Goal: Information Seeking & Learning: Check status

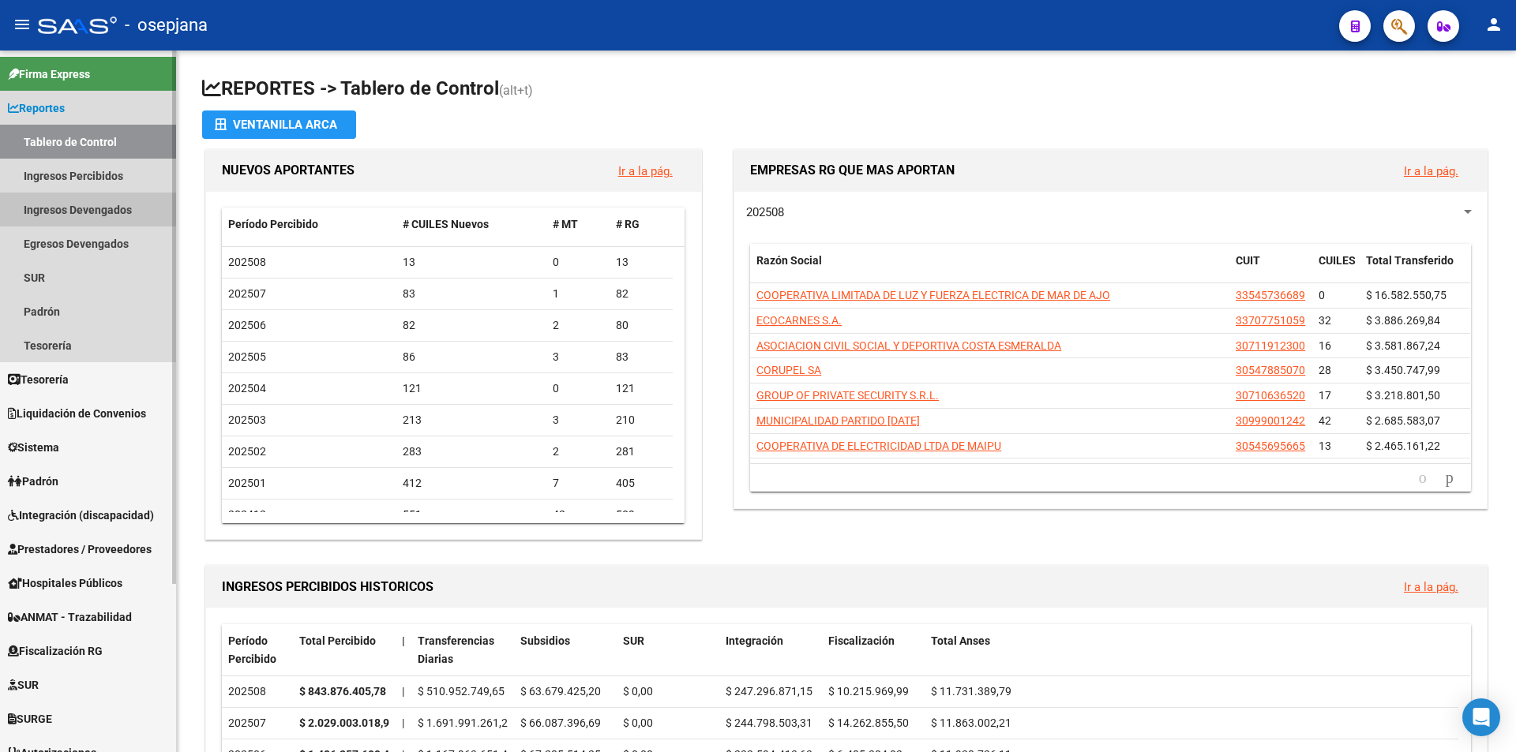
click at [95, 211] on link "Ingresos Devengados" at bounding box center [88, 210] width 176 height 34
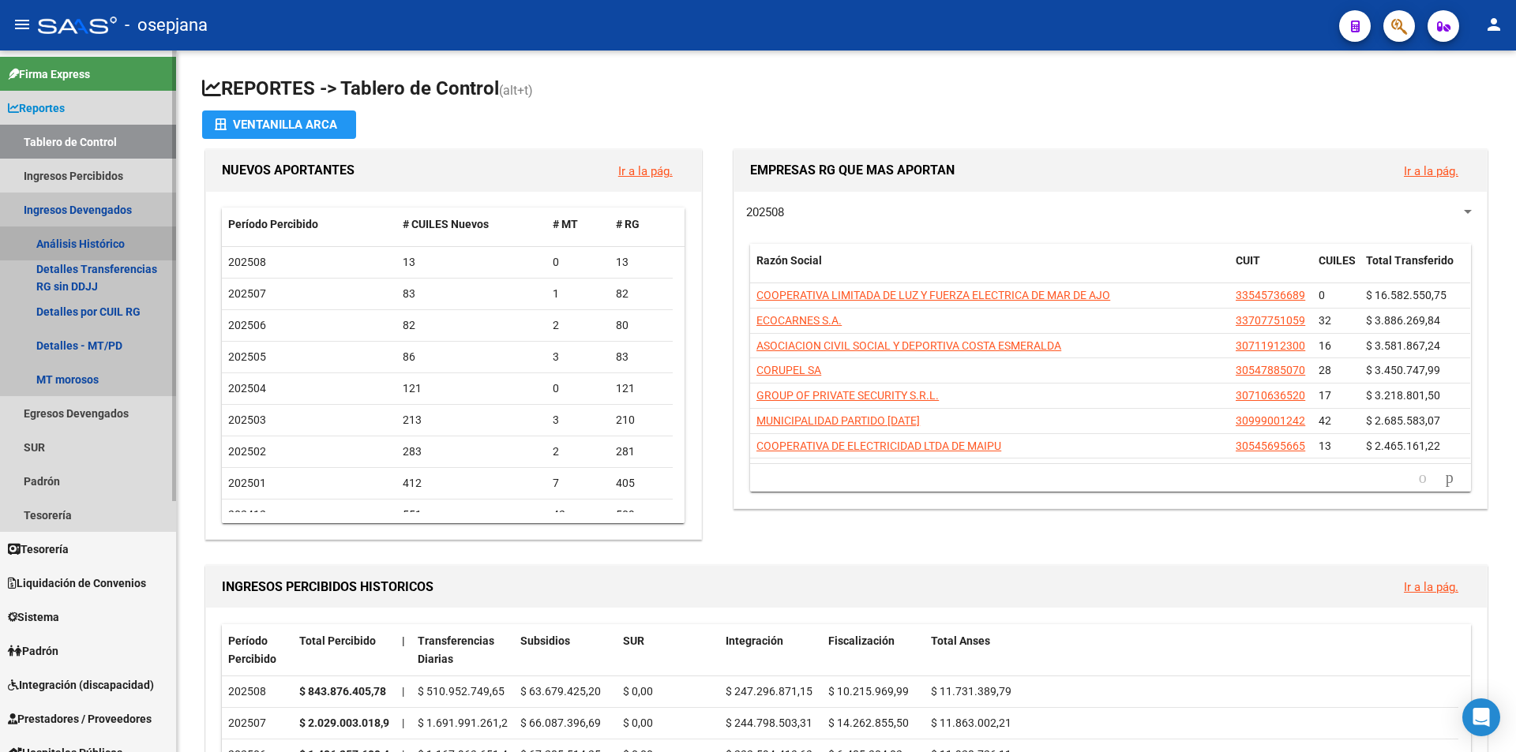
click at [92, 240] on link "Análisis Histórico" at bounding box center [88, 244] width 176 height 34
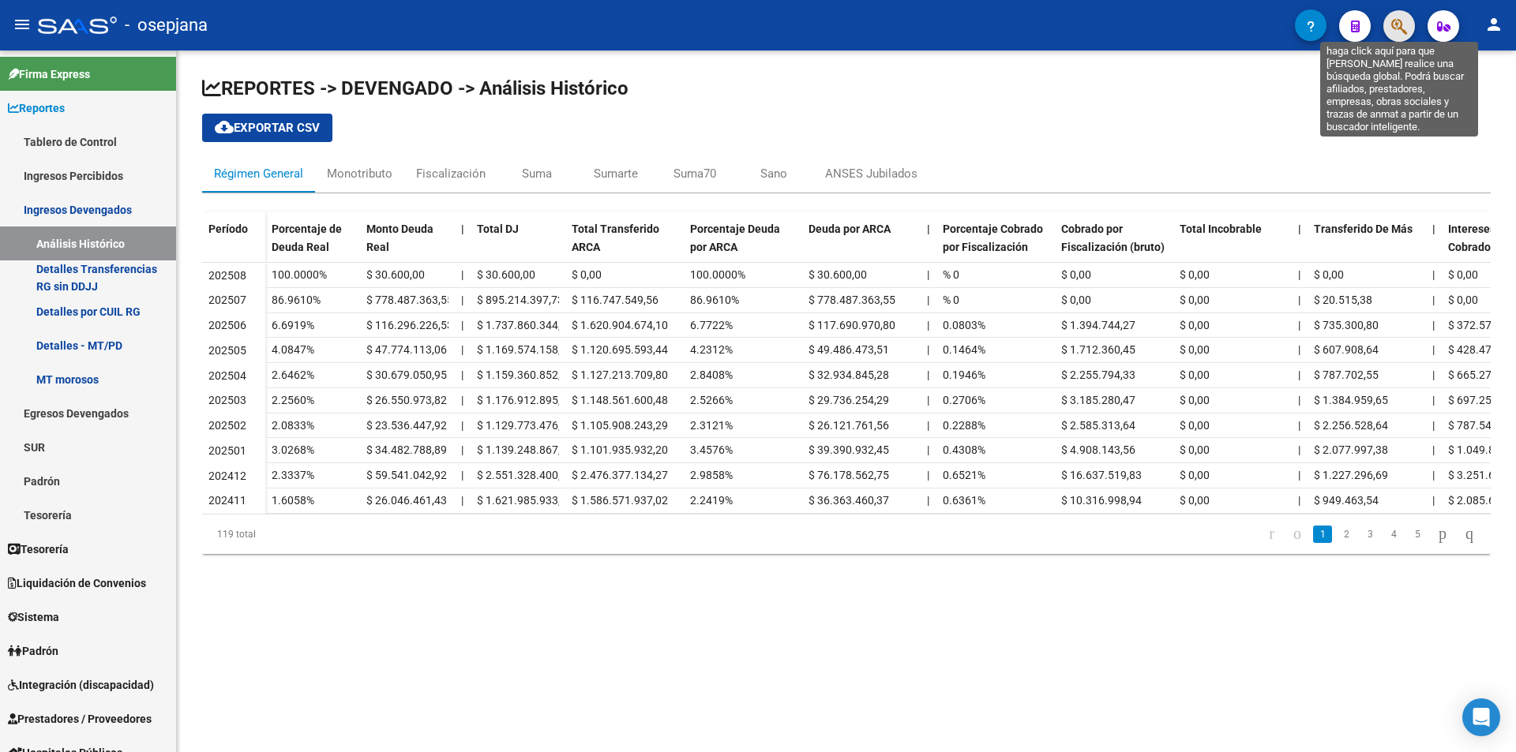
click at [1398, 28] on icon "button" at bounding box center [1399, 26] width 16 height 18
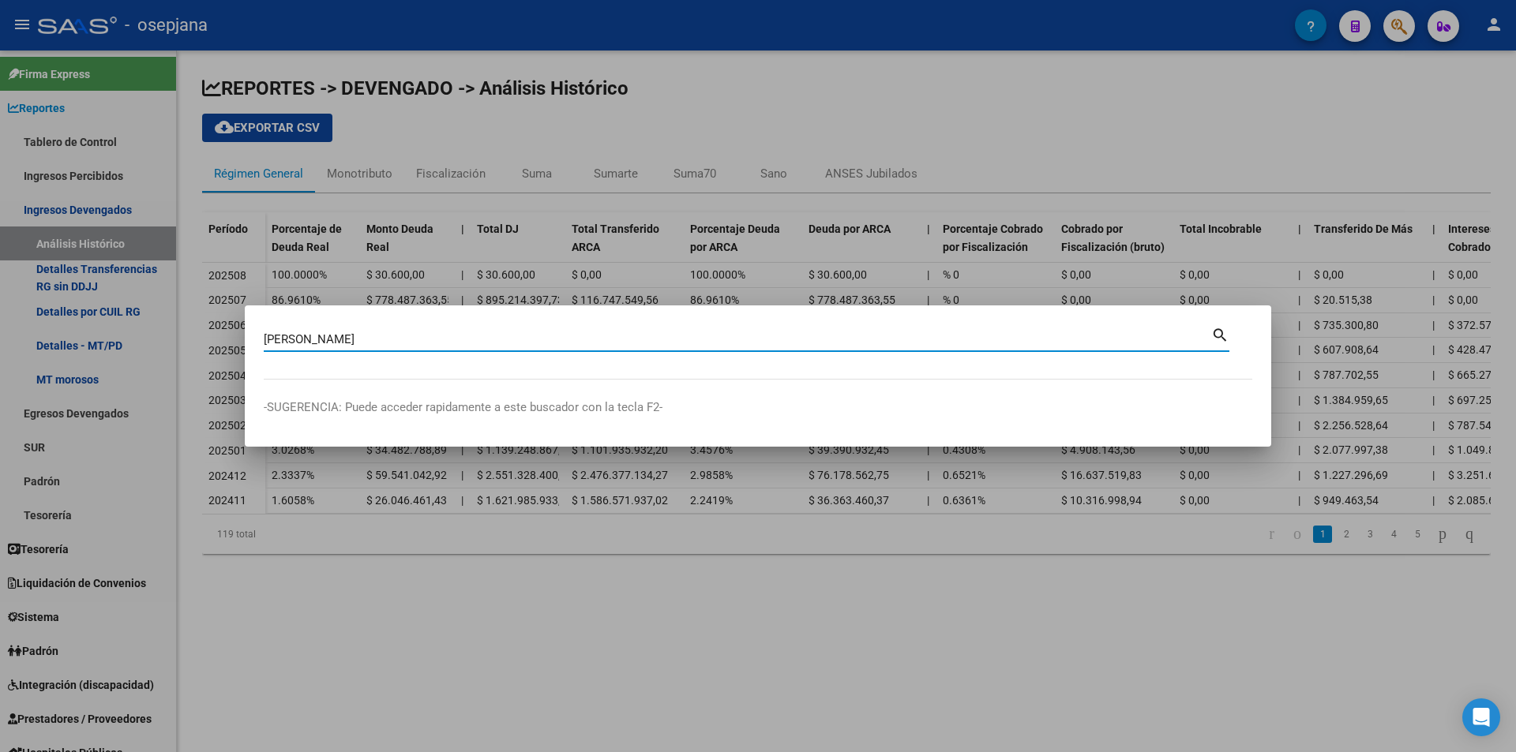
type input "[PERSON_NAME]"
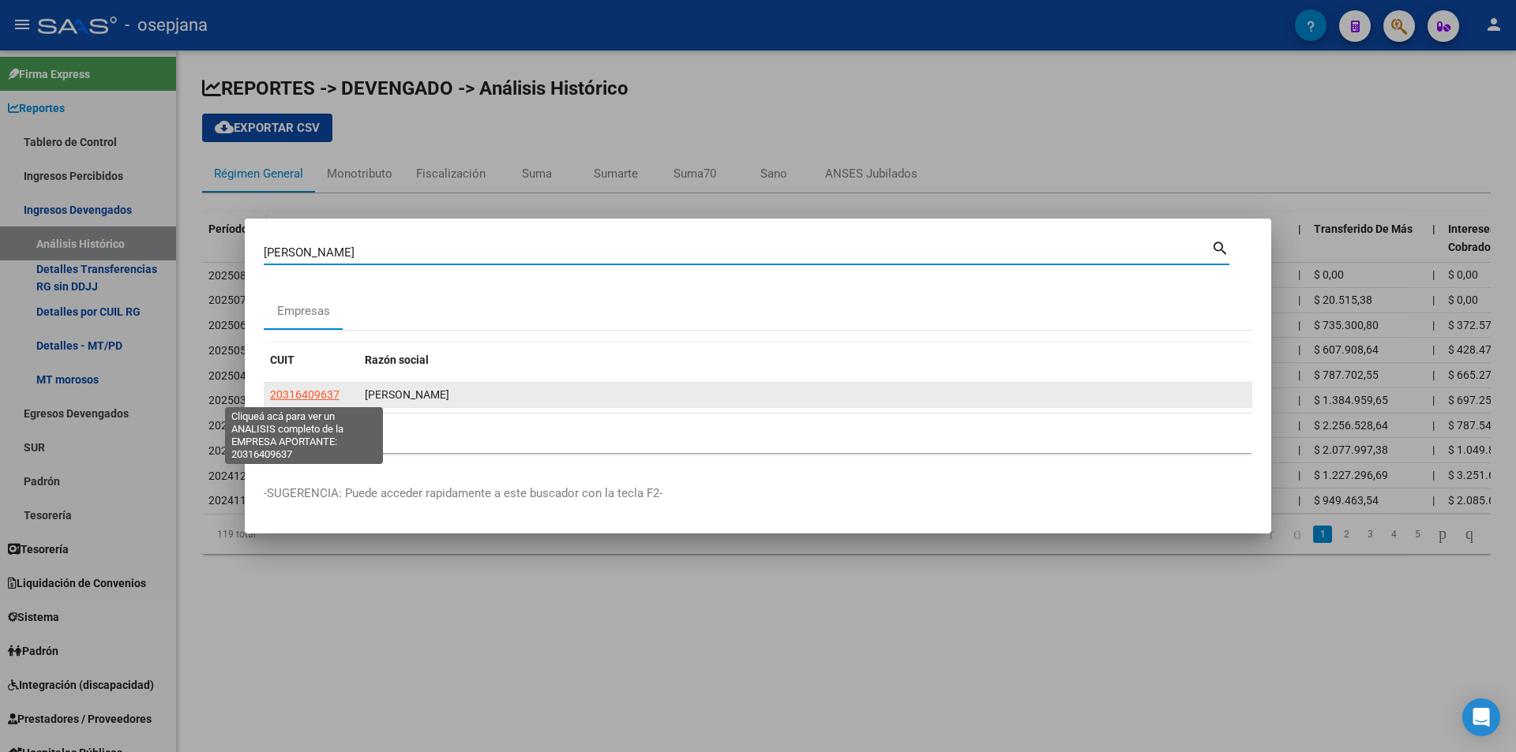
click at [309, 389] on span "20316409637" at bounding box center [304, 394] width 69 height 13
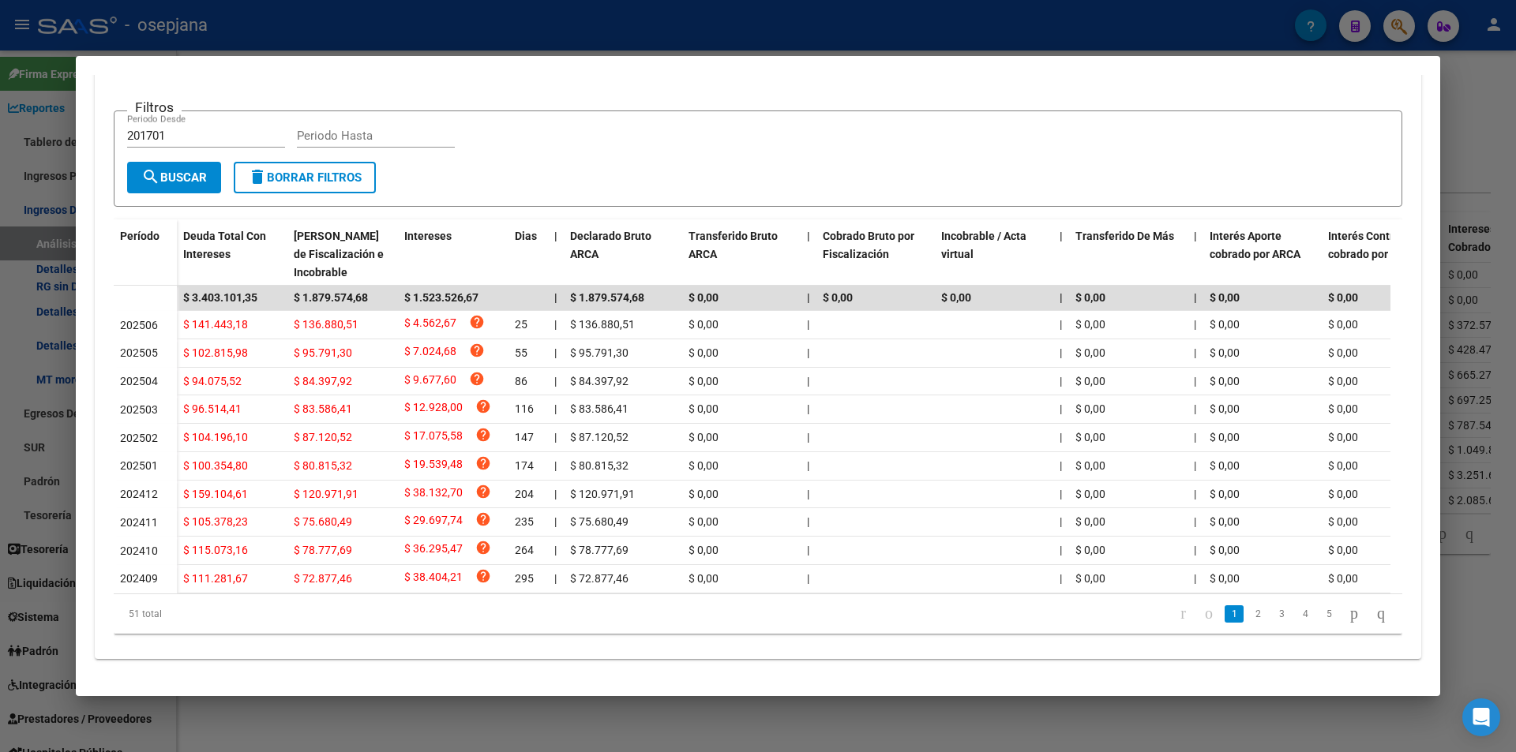
scroll to position [327, 0]
click at [1348, 614] on icon "go to next page" at bounding box center [1354, 613] width 13 height 19
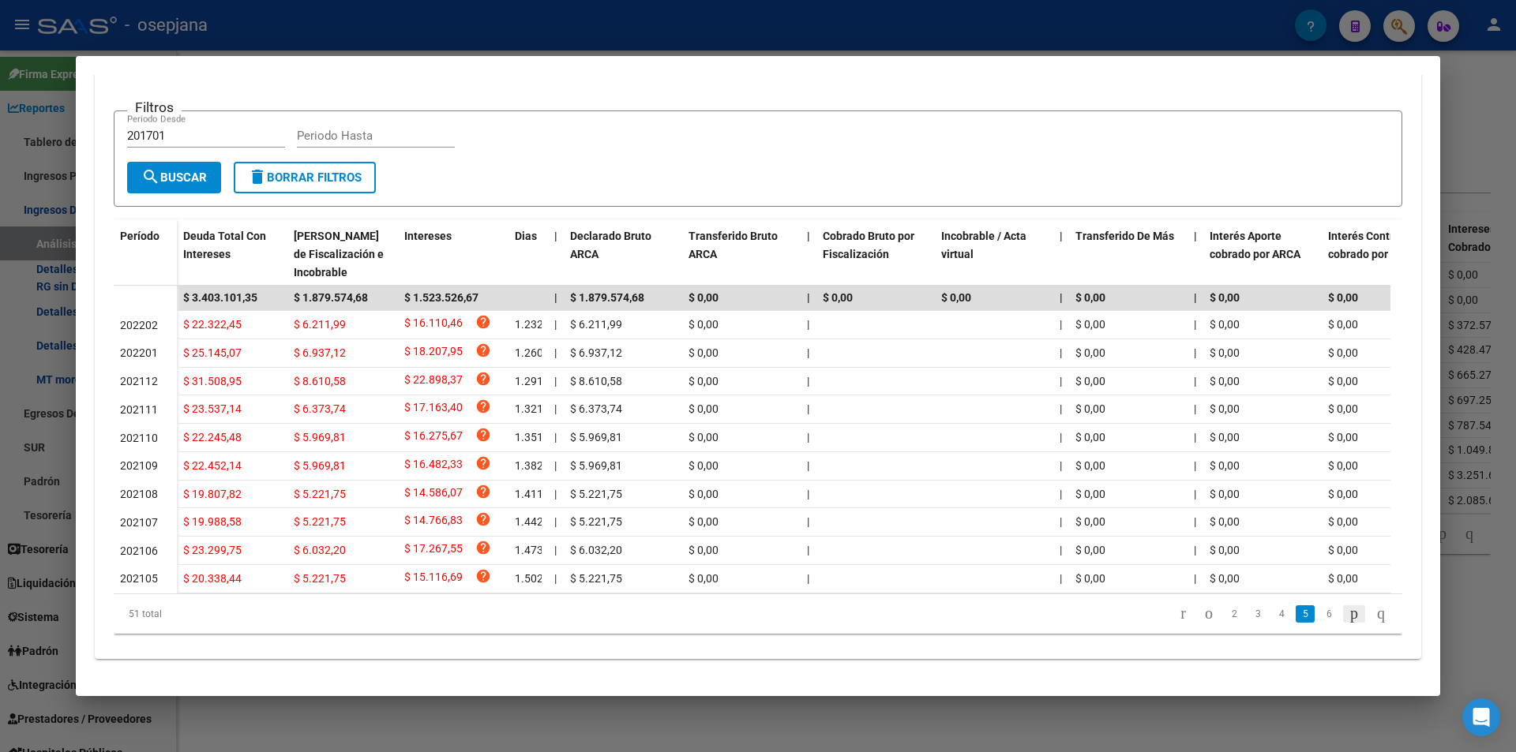
click at [1348, 614] on icon "go to next page" at bounding box center [1354, 613] width 13 height 19
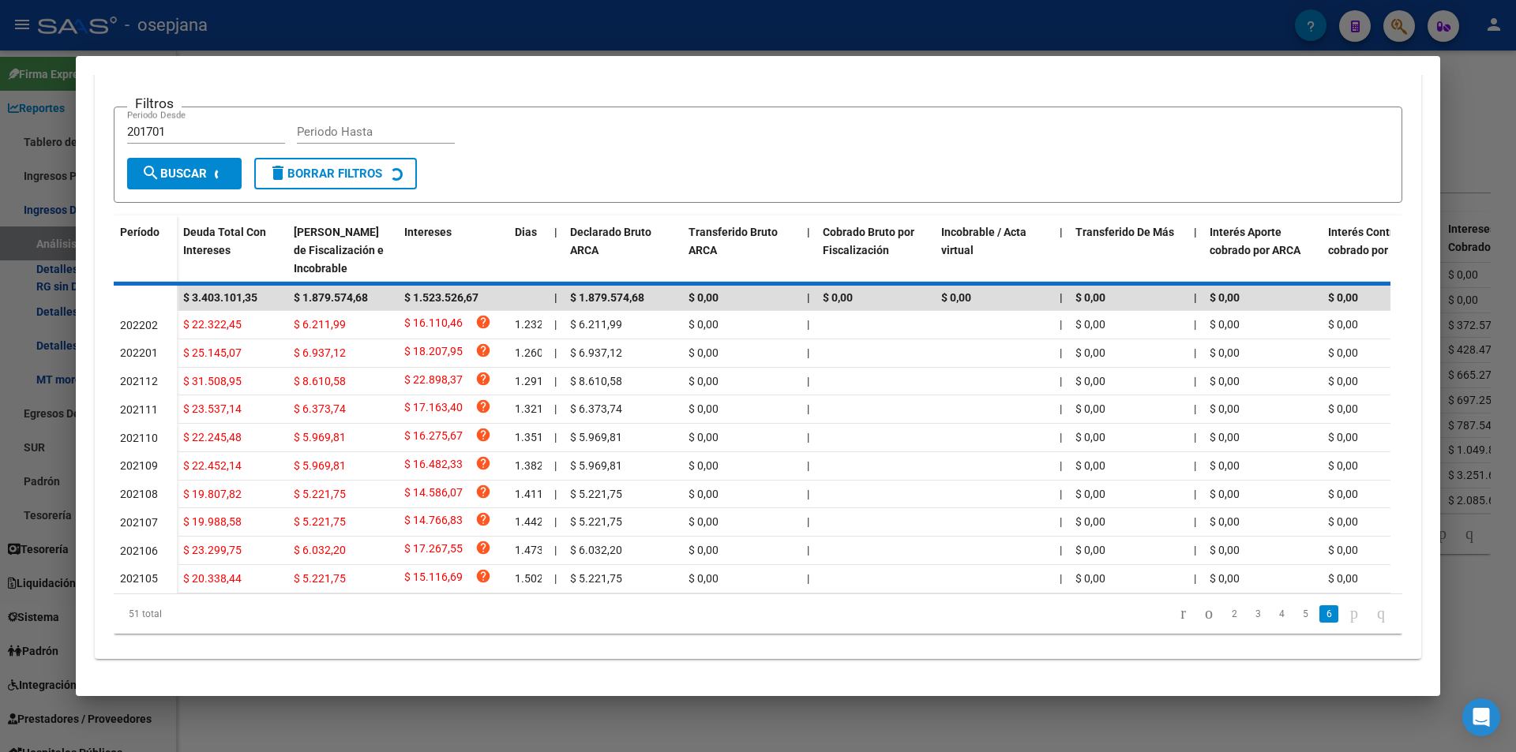
scroll to position [66, 0]
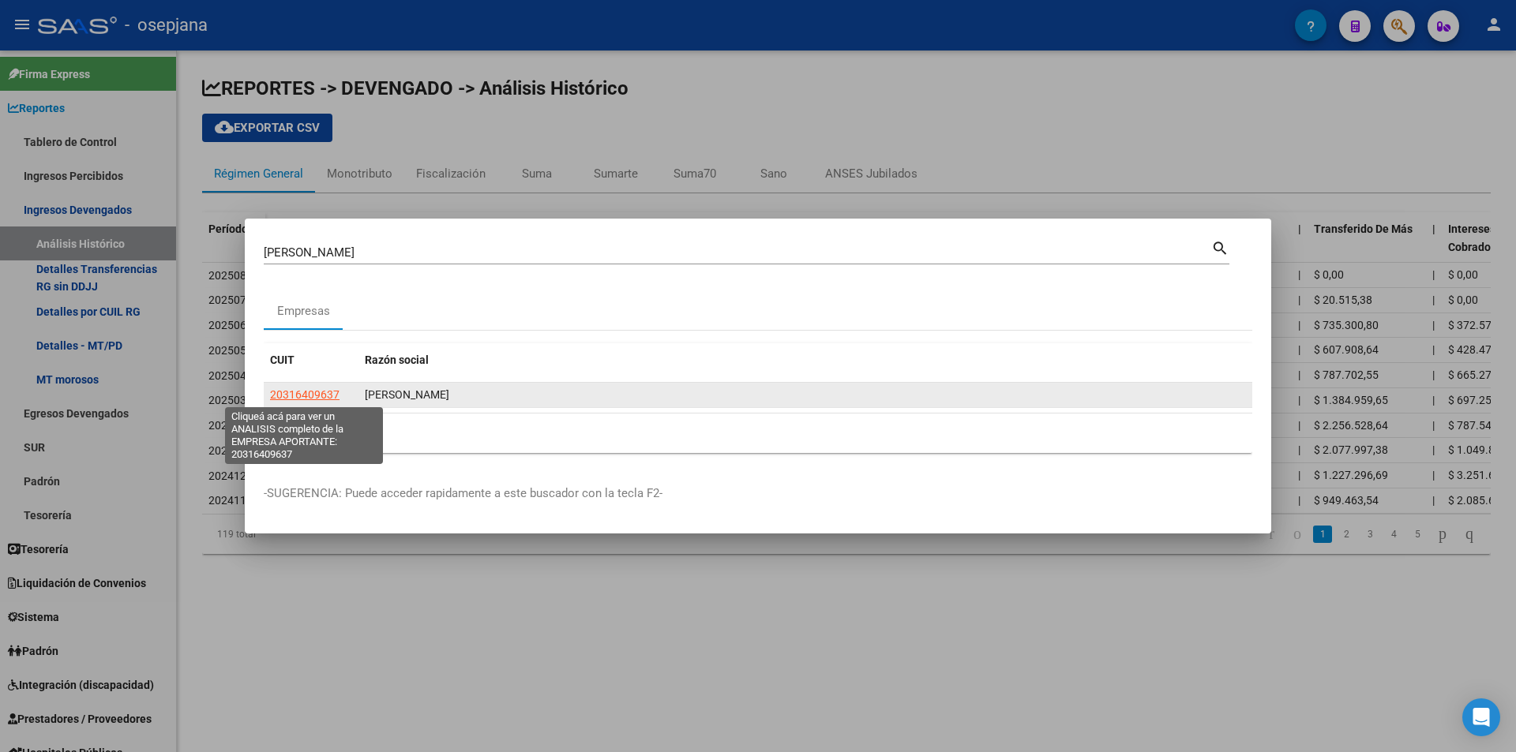
click at [318, 399] on span "20316409637" at bounding box center [304, 394] width 69 height 13
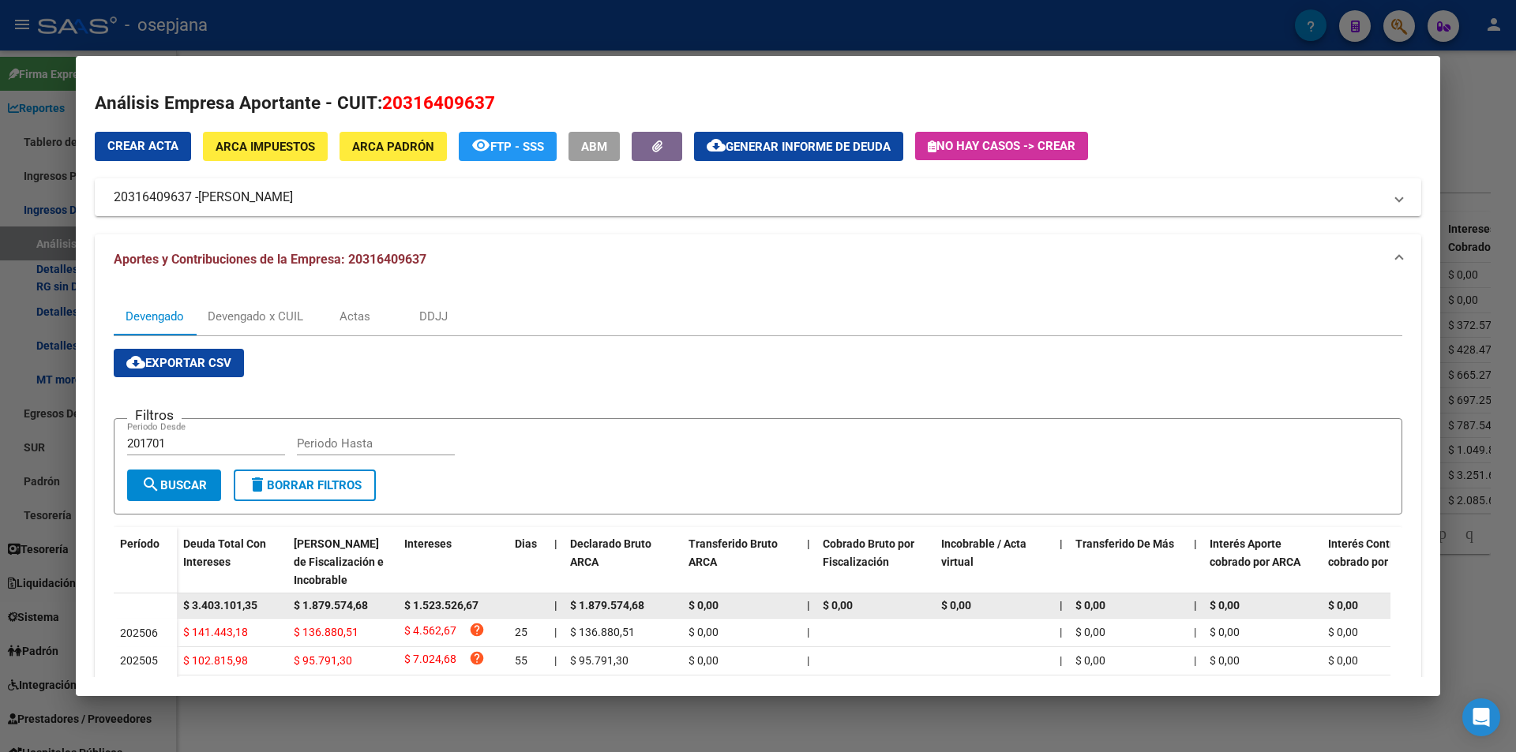
drag, startPoint x: 293, startPoint y: 599, endPoint x: 369, endPoint y: 602, distance: 76.6
click at [369, 602] on datatable-body-cell "$ 1.879.574,68" at bounding box center [342, 606] width 111 height 24
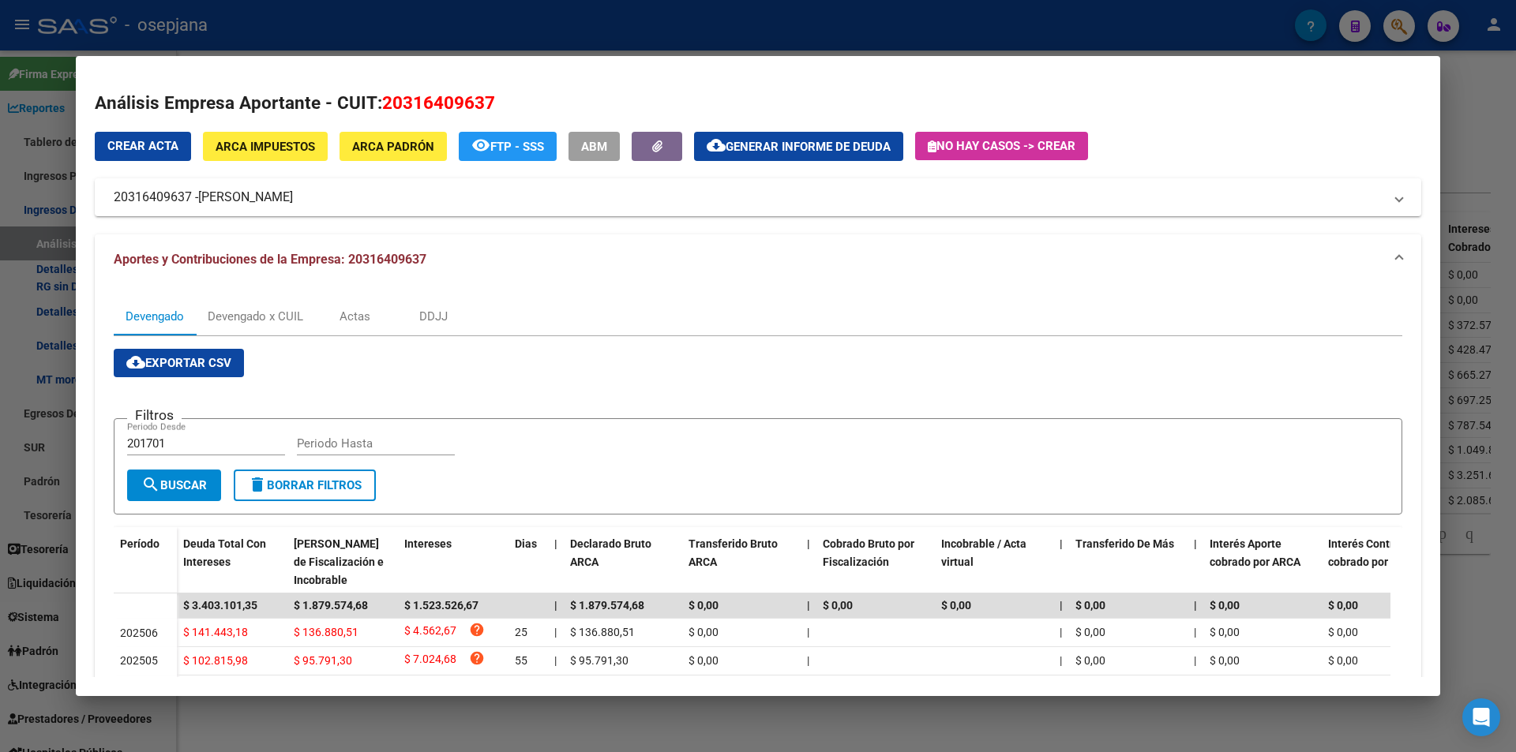
copy span "$ 1.879.574,68"
click at [804, 145] on span "Generar informe de deuda" at bounding box center [807, 147] width 165 height 14
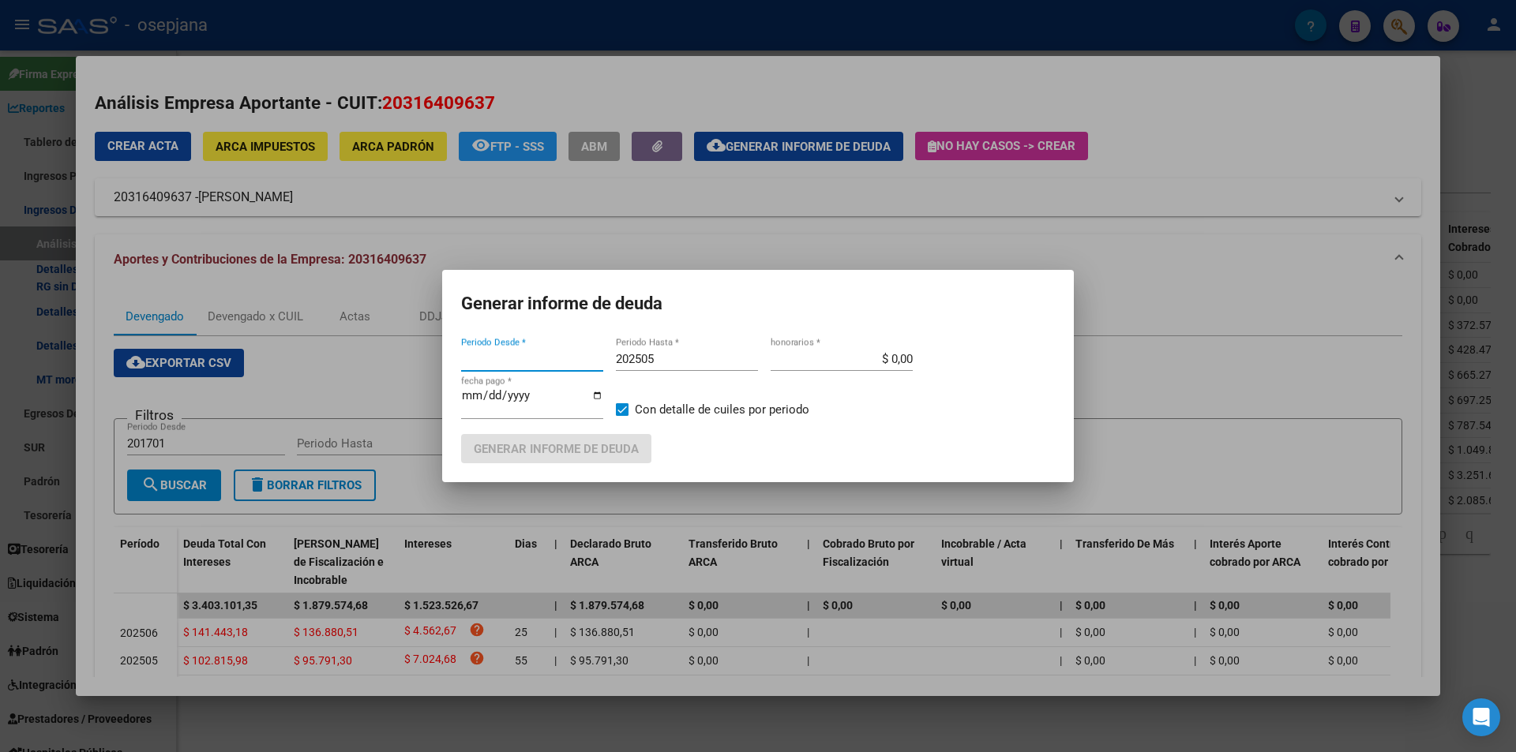
type input "201701"
drag, startPoint x: 664, startPoint y: 363, endPoint x: 650, endPoint y: 363, distance: 14.2
click at [650, 363] on input "202505" at bounding box center [687, 359] width 142 height 14
type input "202506"
click at [610, 446] on span "Generar informe de deuda" at bounding box center [556, 449] width 165 height 14
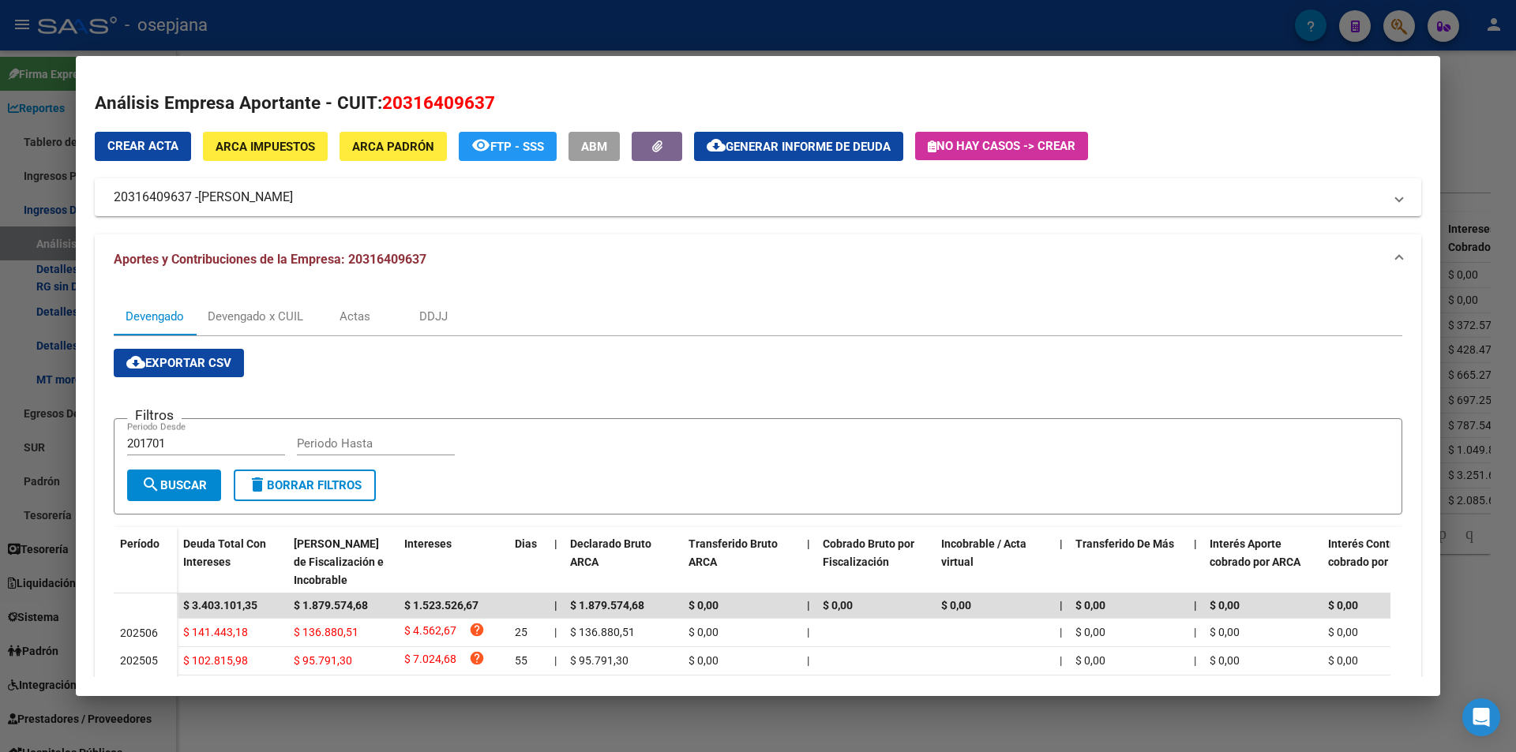
click at [314, 22] on div at bounding box center [758, 376] width 1516 height 752
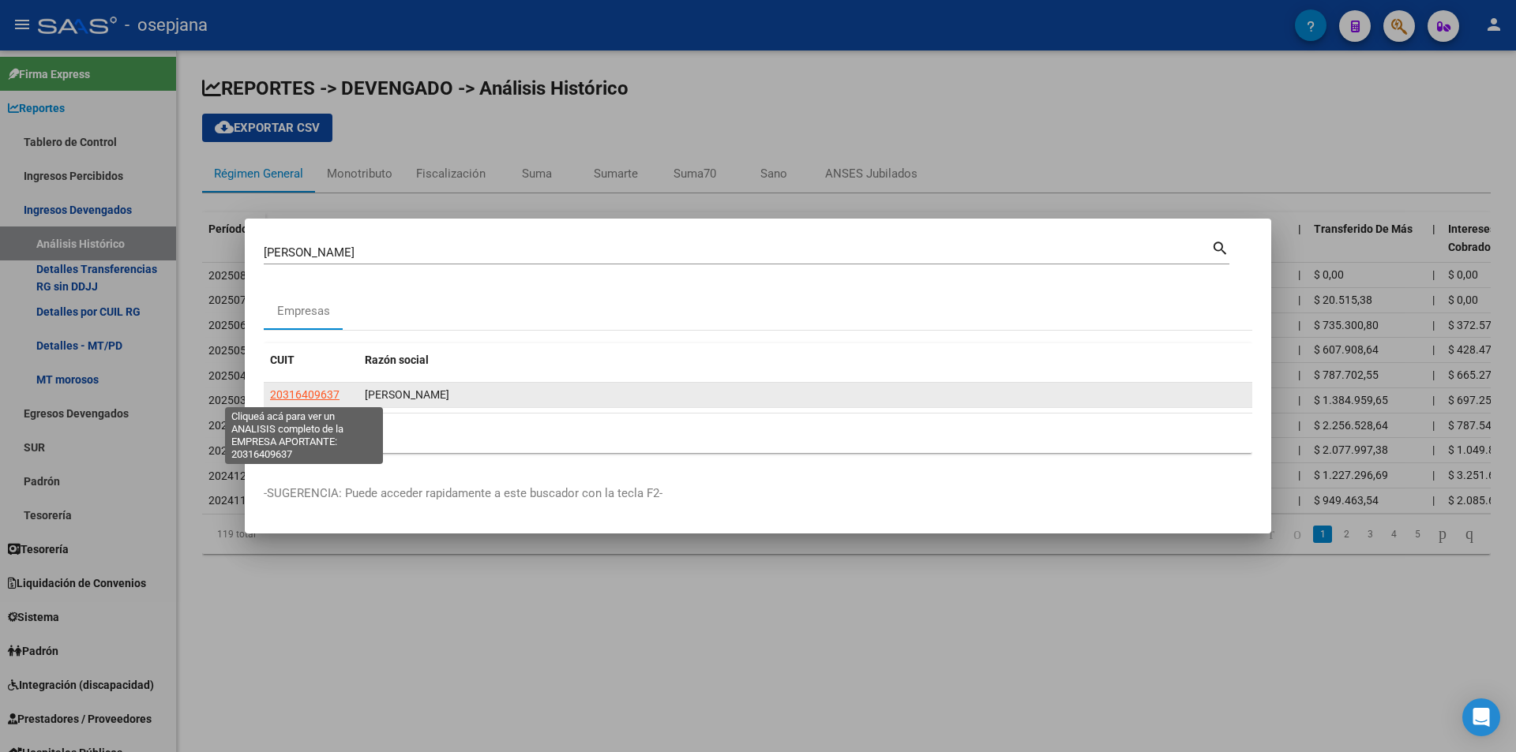
click at [308, 390] on span "20316409637" at bounding box center [304, 394] width 69 height 13
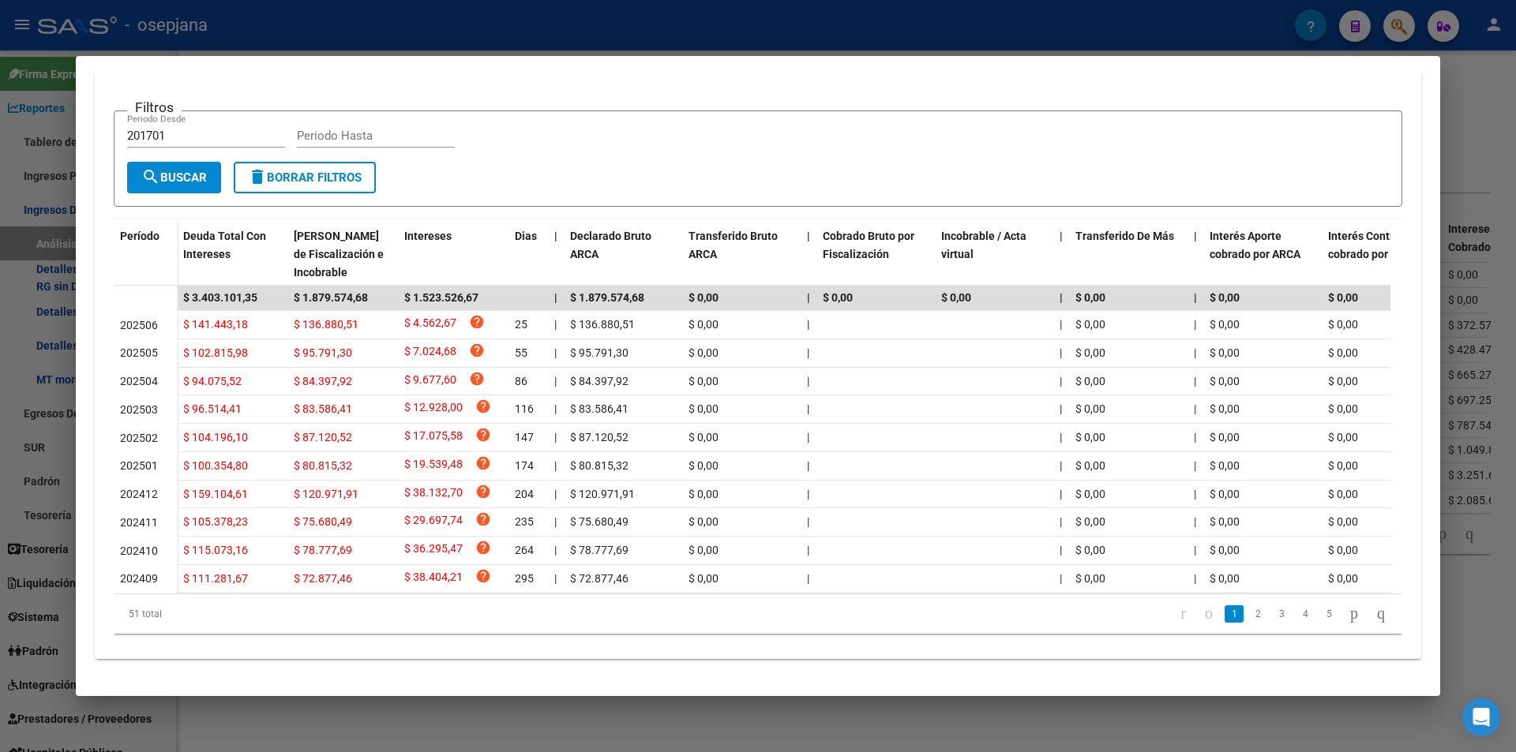
scroll to position [0, 0]
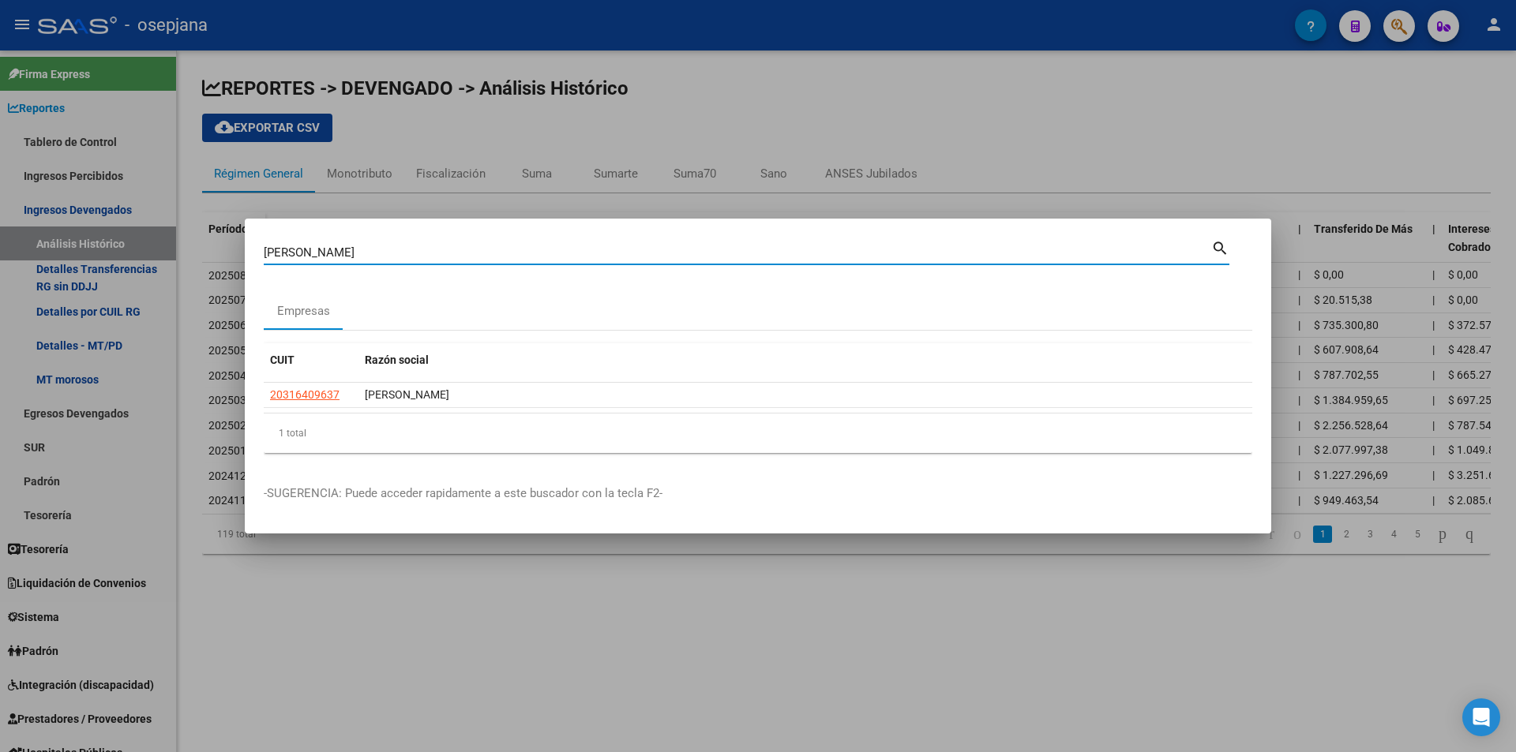
drag, startPoint x: 346, startPoint y: 252, endPoint x: 189, endPoint y: 259, distance: 157.3
click at [189, 259] on div "[PERSON_NAME] (apellido, dni, cuil, [PERSON_NAME], cuit, obra social) search Em…" at bounding box center [758, 376] width 1516 height 752
paste input "33201982"
type input "33201982"
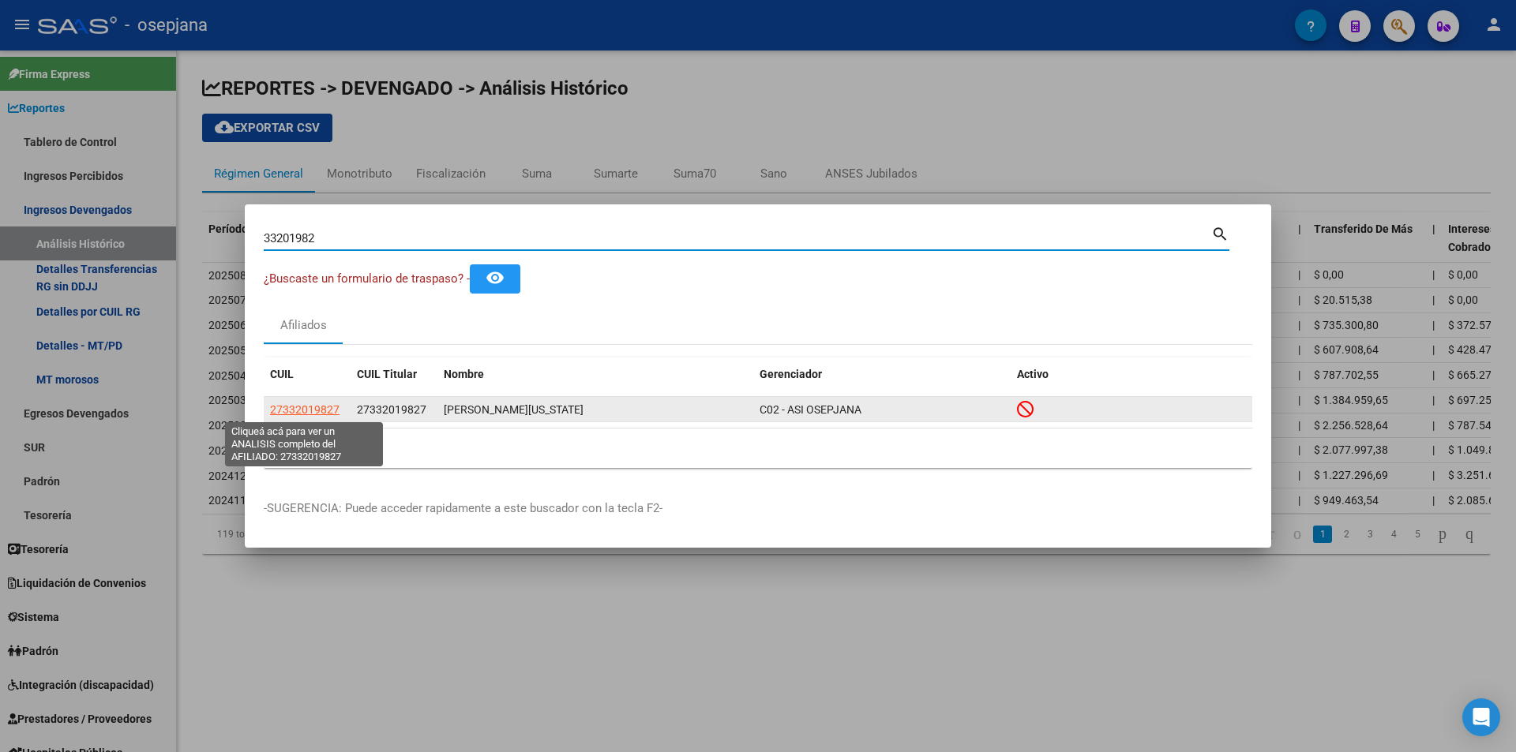
click at [295, 412] on span "27332019827" at bounding box center [304, 409] width 69 height 13
type textarea "27332019827"
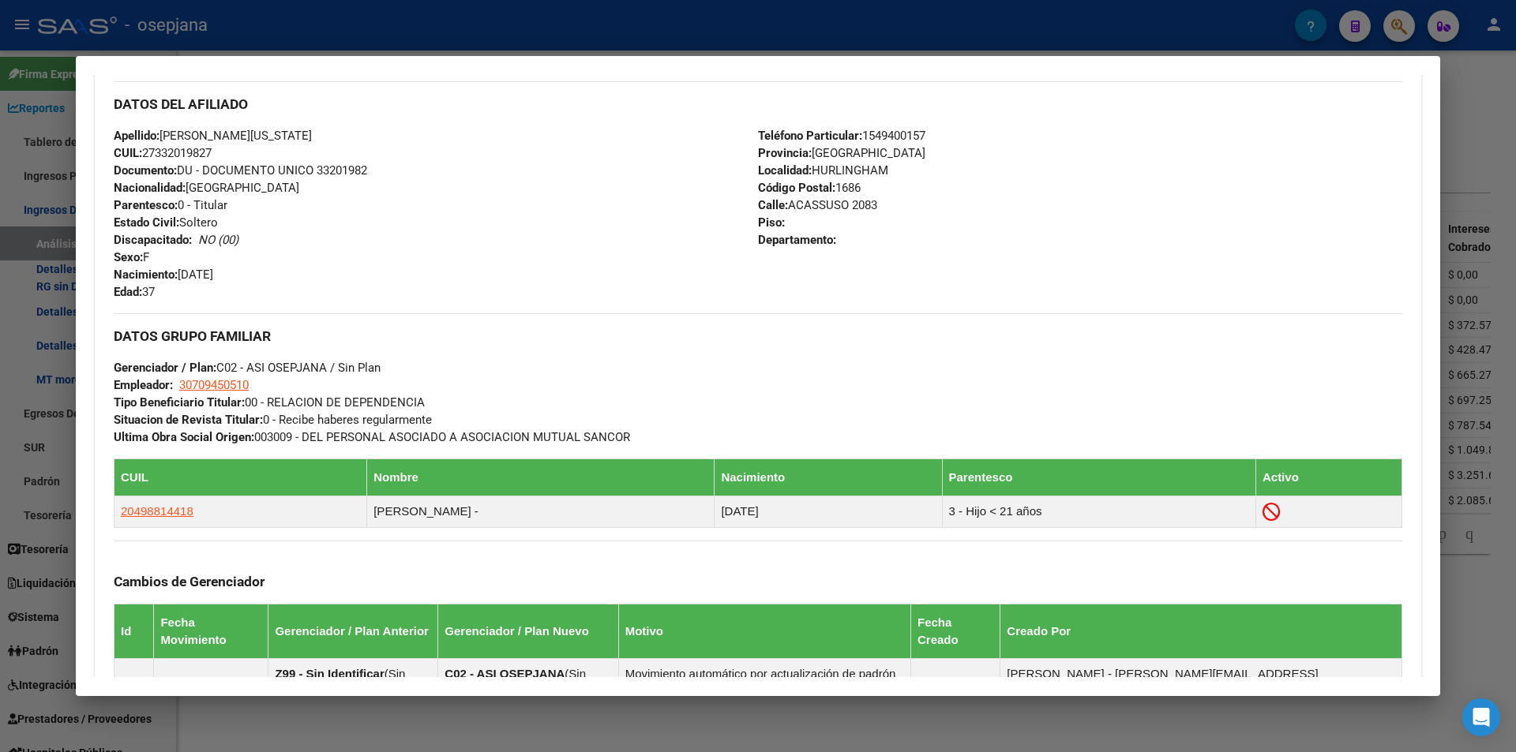
scroll to position [794, 0]
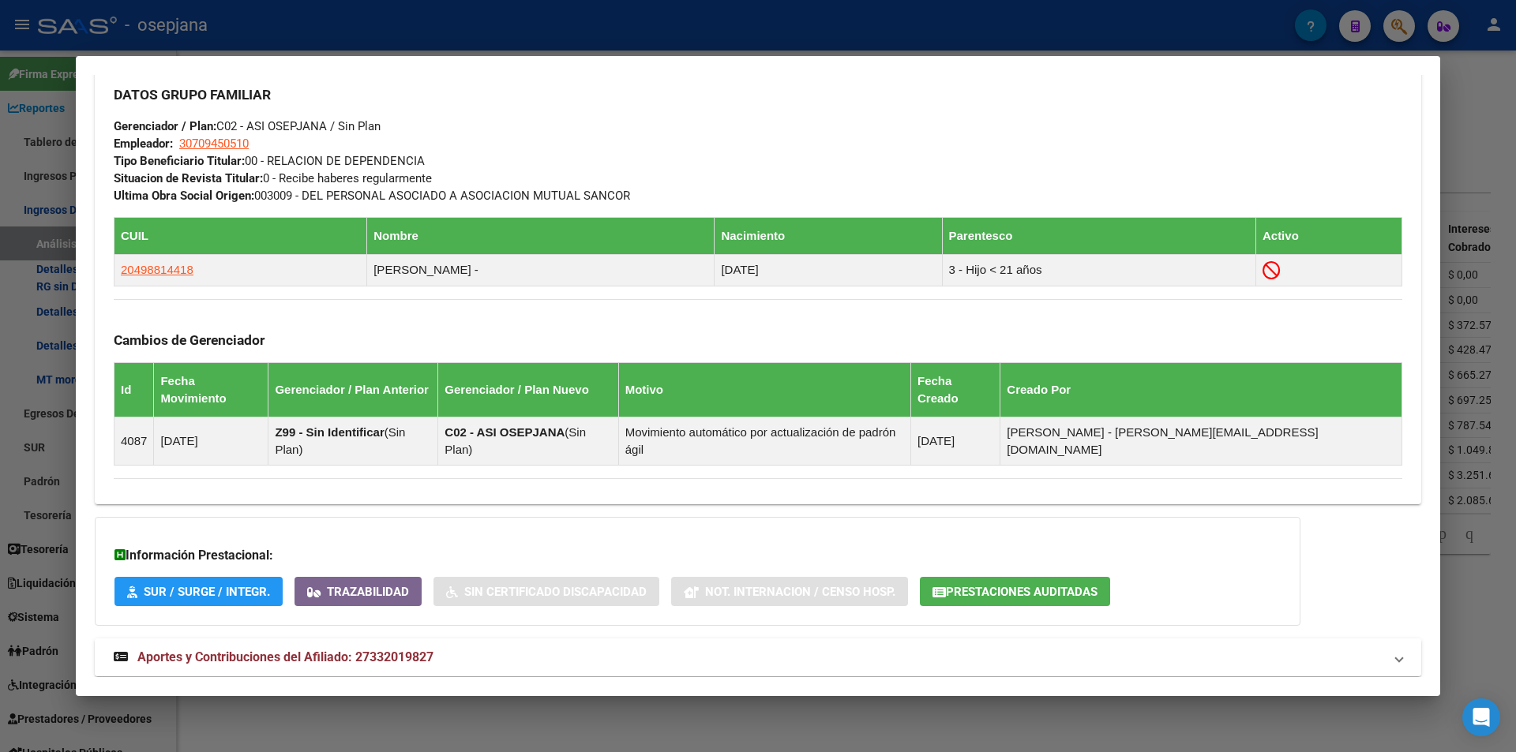
click at [354, 650] on span "Aportes y Contribuciones del Afiliado: 27332019827" at bounding box center [285, 657] width 296 height 15
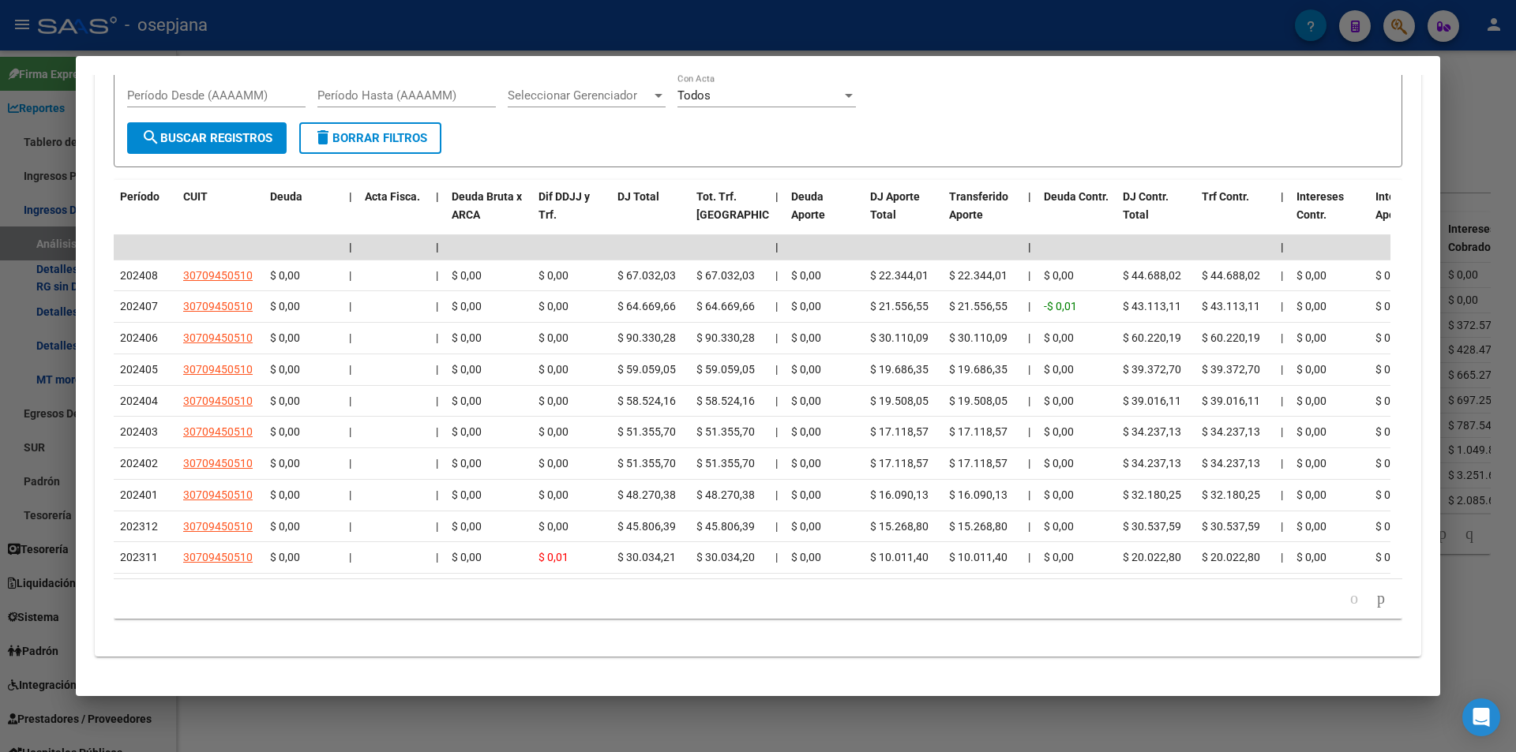
scroll to position [1259, 0]
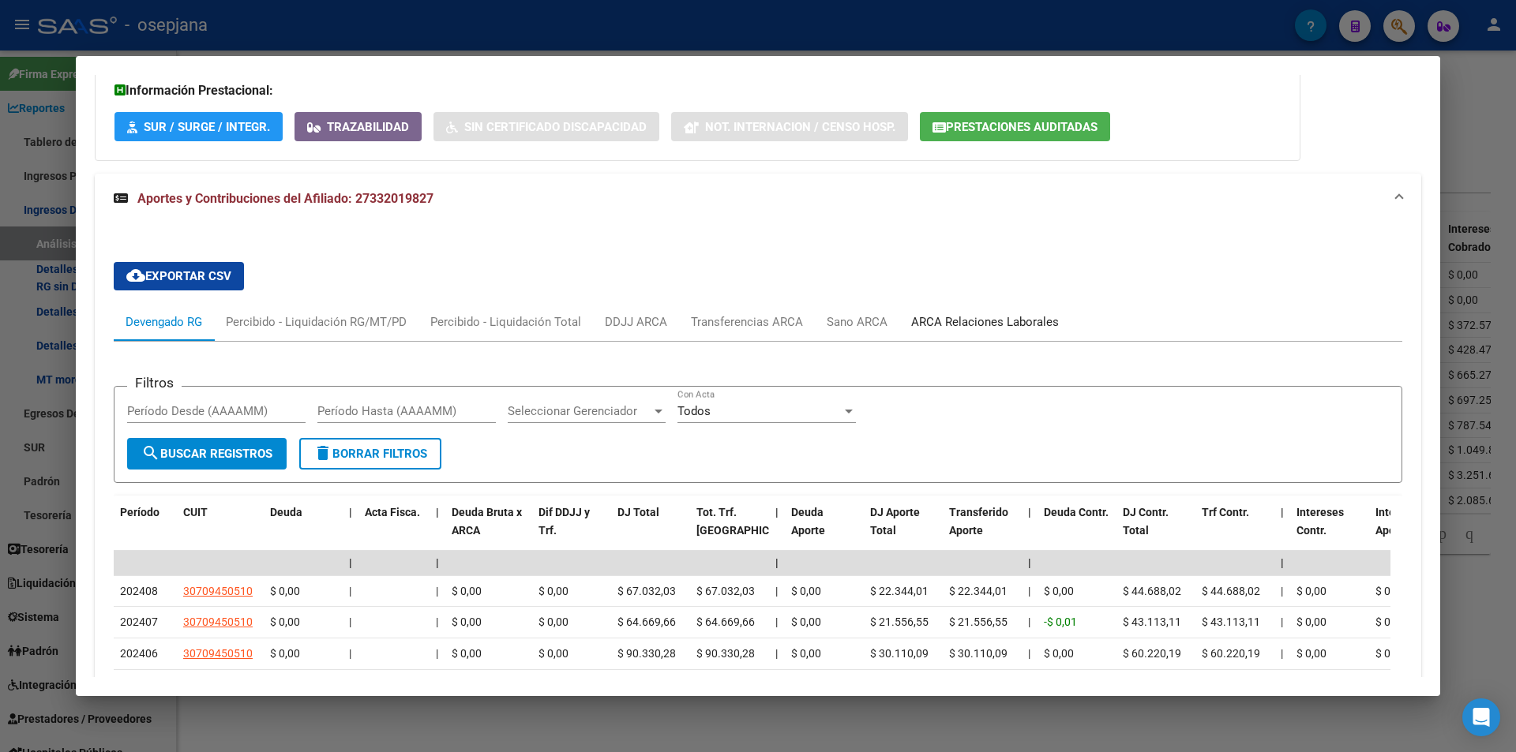
click at [948, 313] on div "ARCA Relaciones Laborales" at bounding box center [985, 321] width 148 height 17
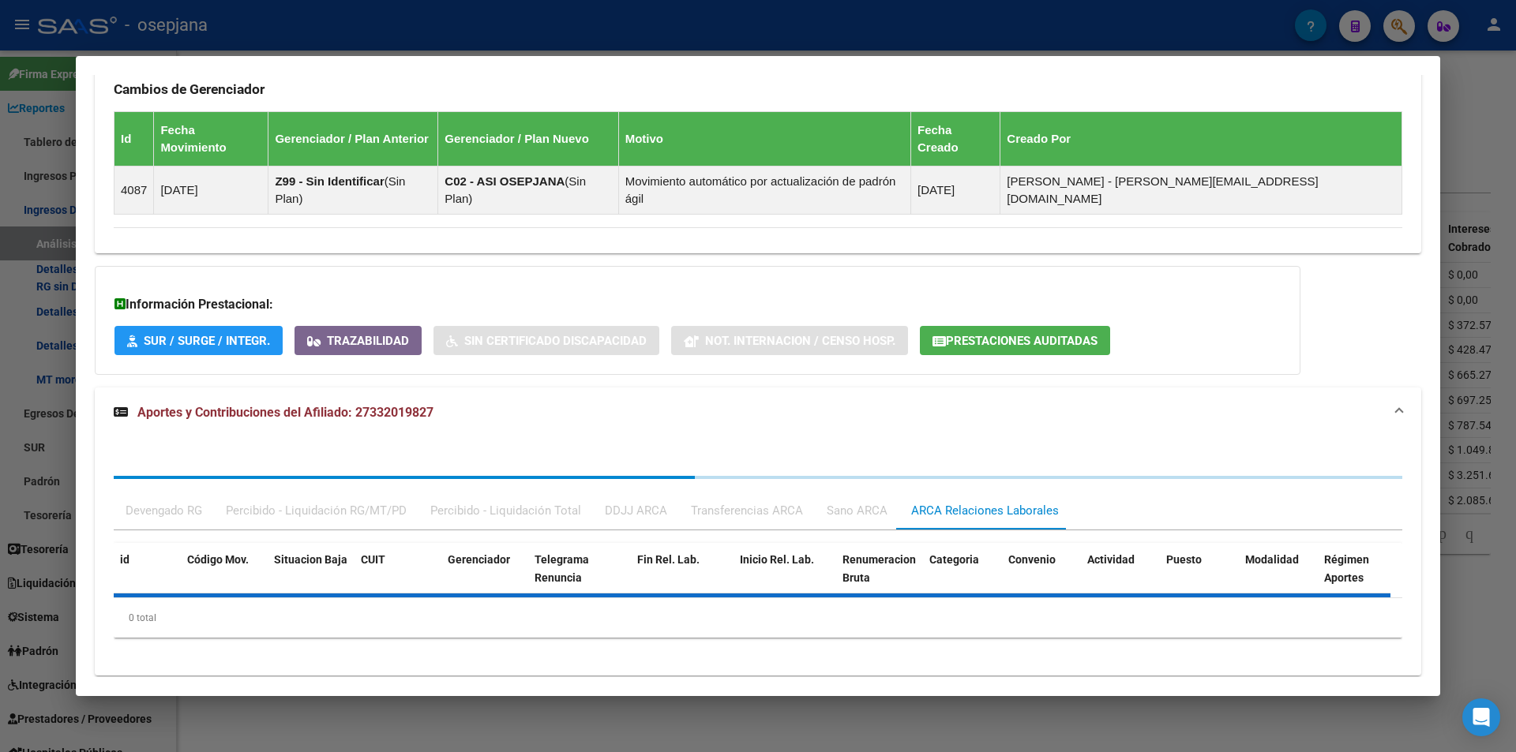
scroll to position [1123, 0]
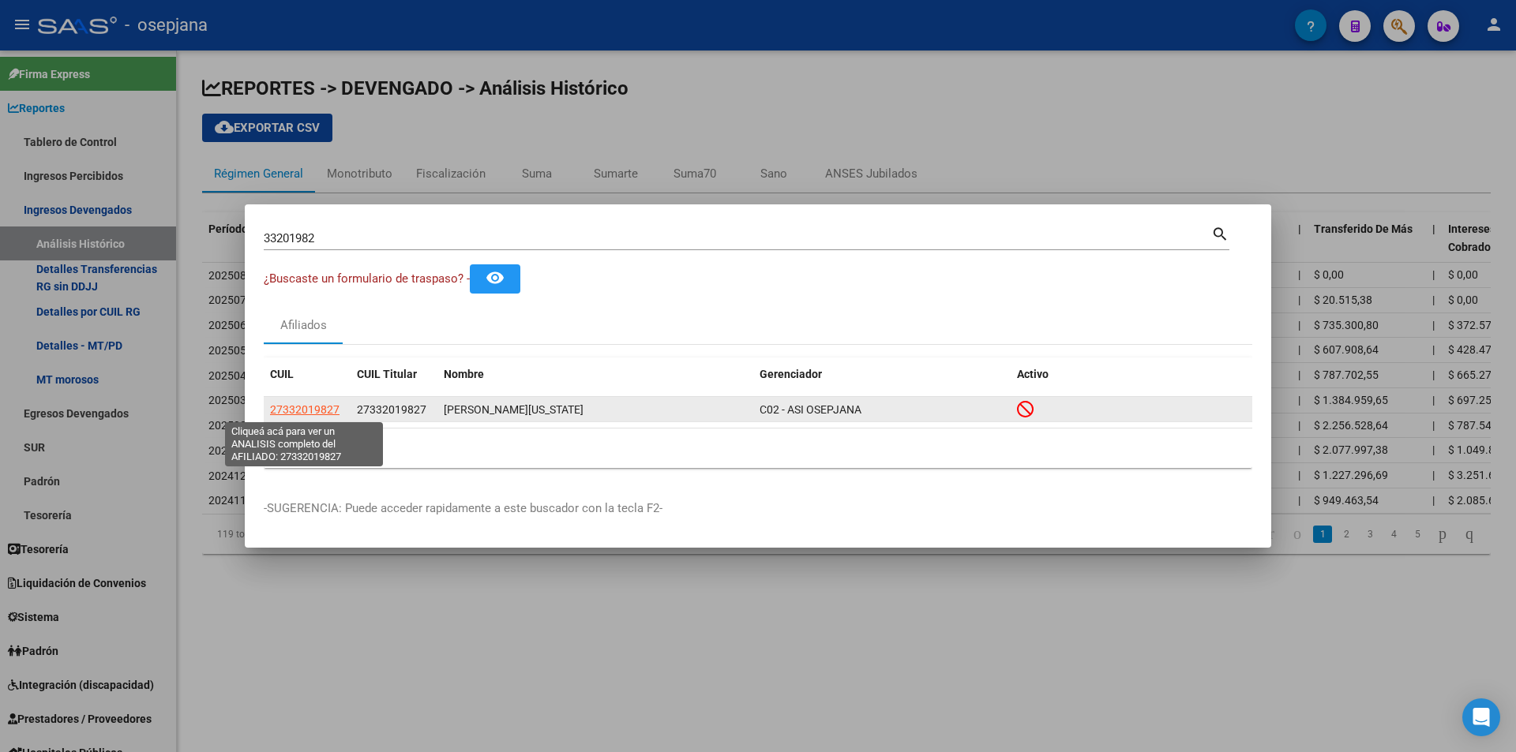
click at [320, 410] on span "27332019827" at bounding box center [304, 409] width 69 height 13
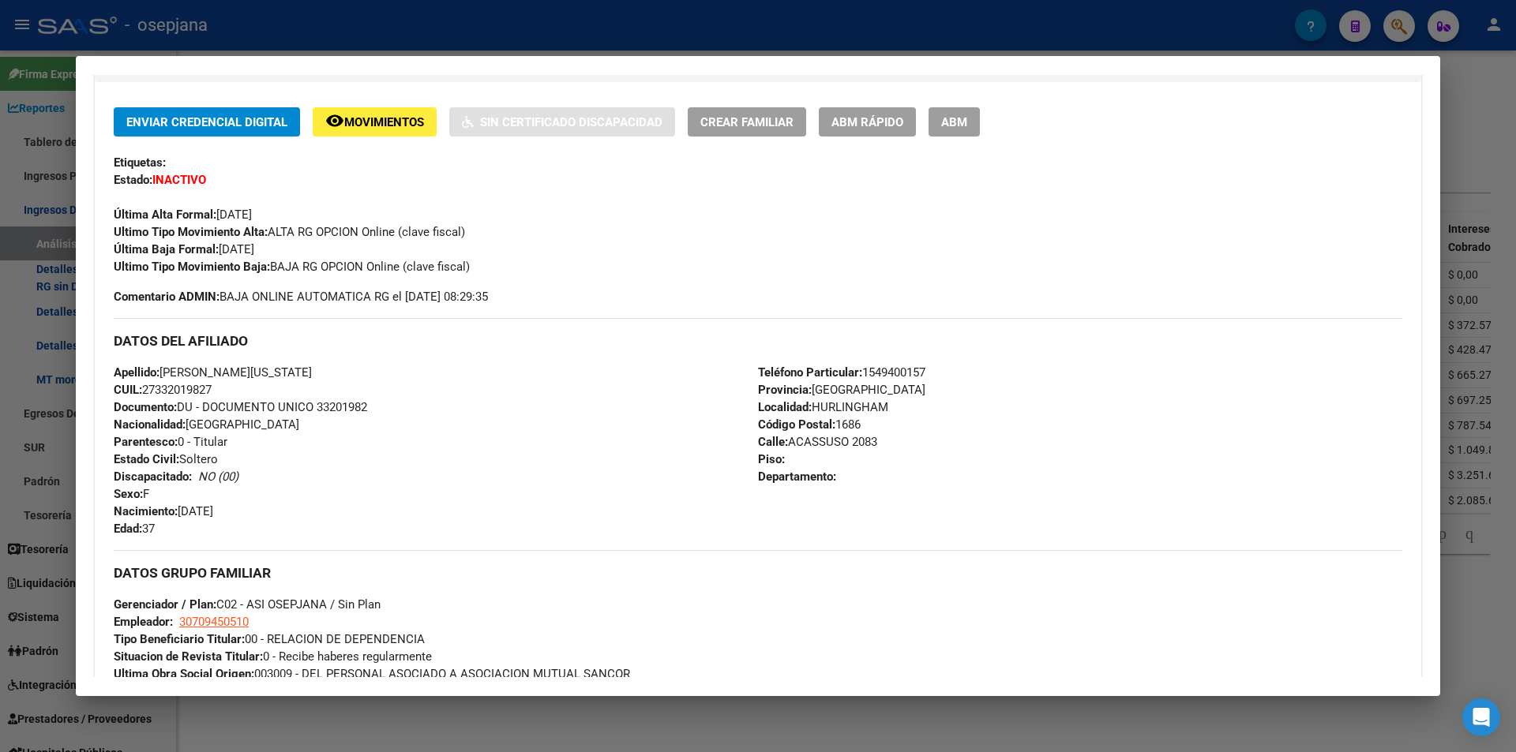
scroll to position [794, 0]
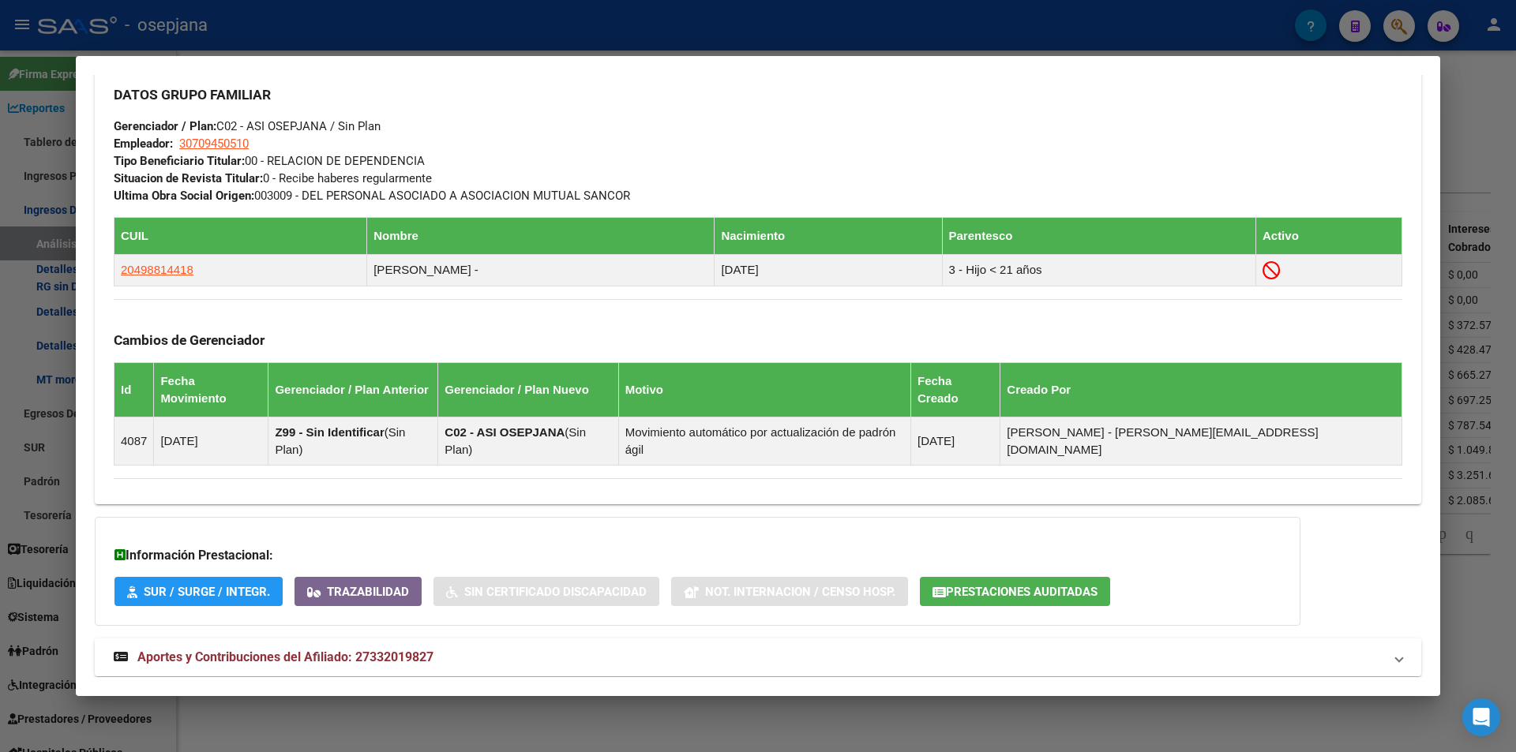
click at [282, 639] on mat-expansion-panel-header "Aportes y Contribuciones del Afiliado: 27332019827" at bounding box center [758, 658] width 1326 height 38
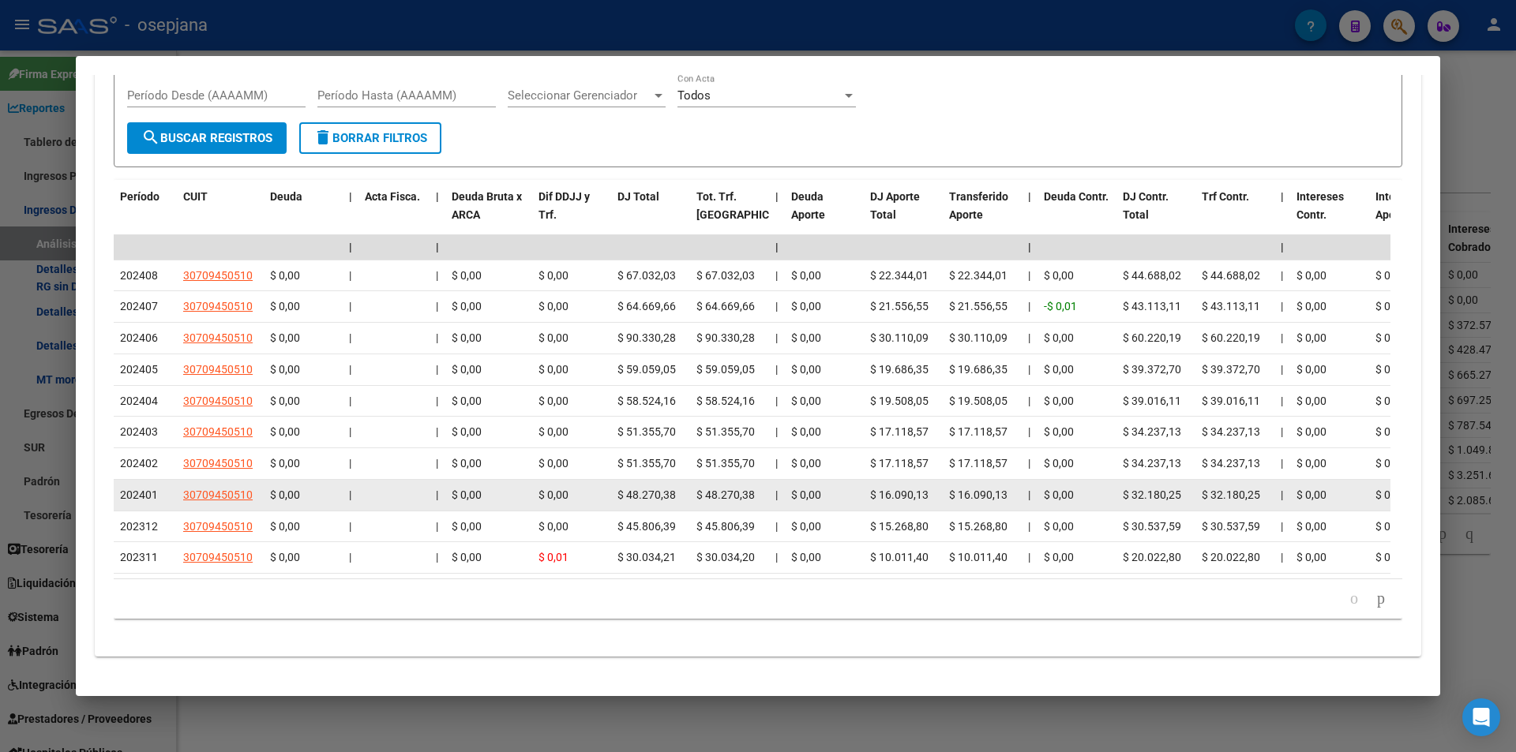
scroll to position [1338, 0]
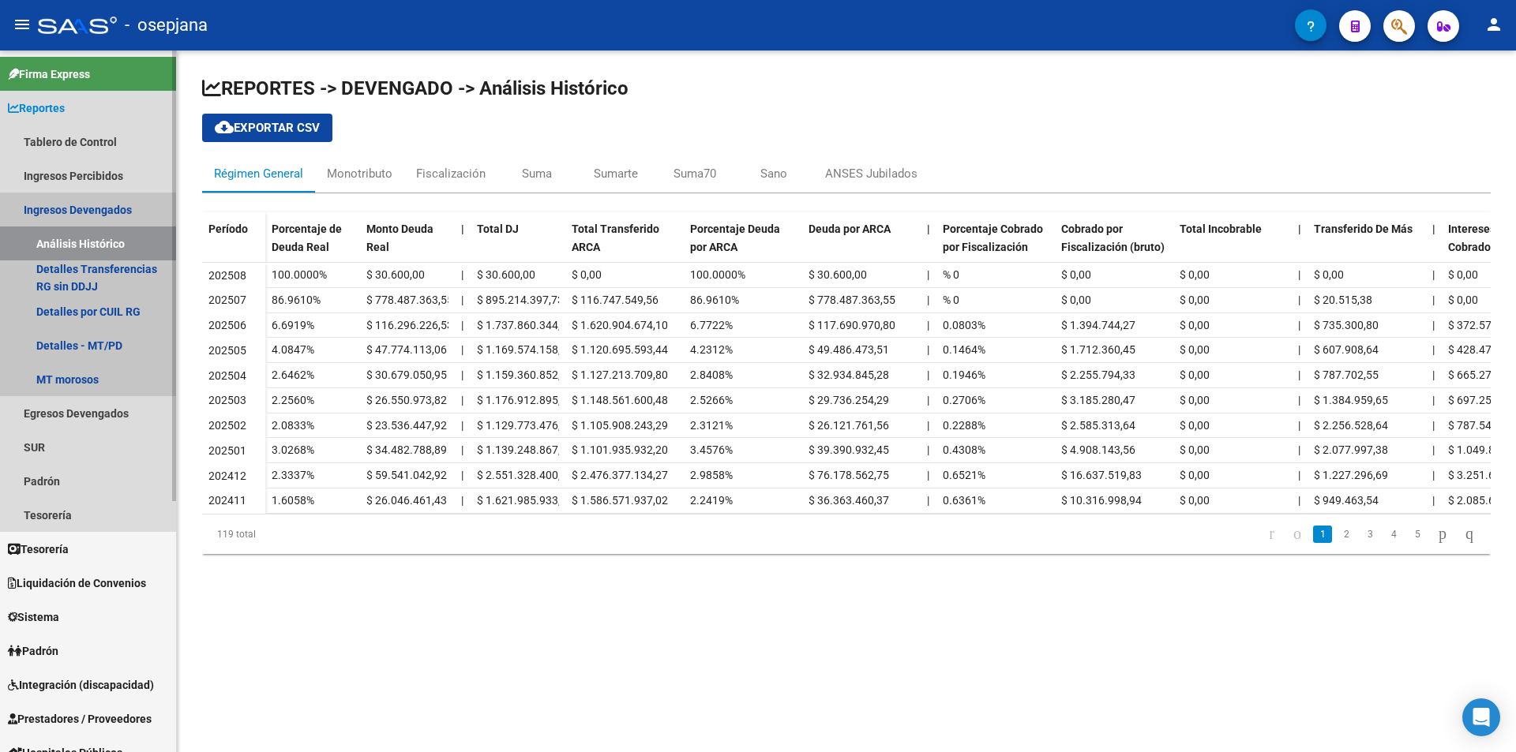
click at [88, 241] on link "Análisis Histórico" at bounding box center [88, 244] width 176 height 34
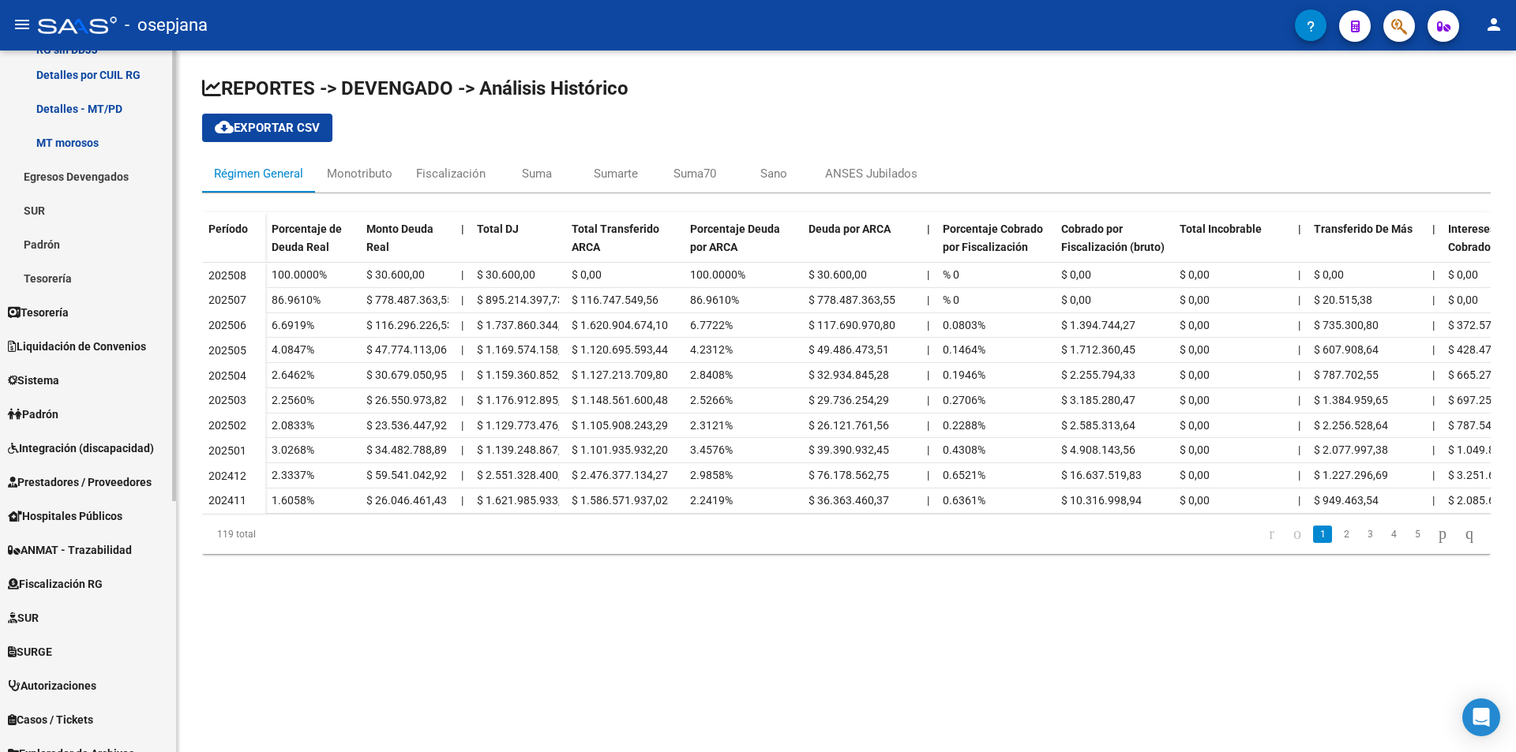
scroll to position [316, 0]
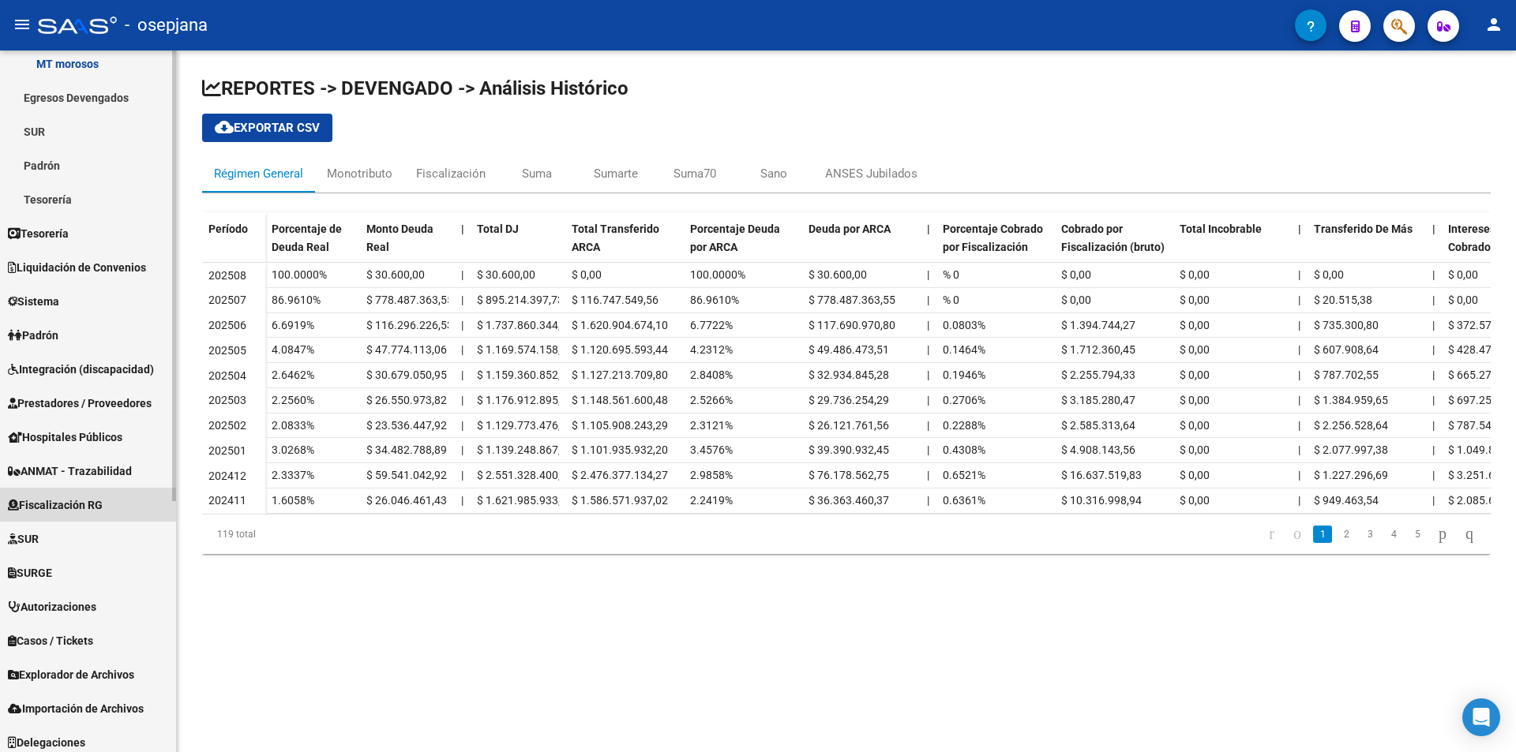
click at [77, 499] on span "Fiscalización RG" at bounding box center [55, 505] width 95 height 17
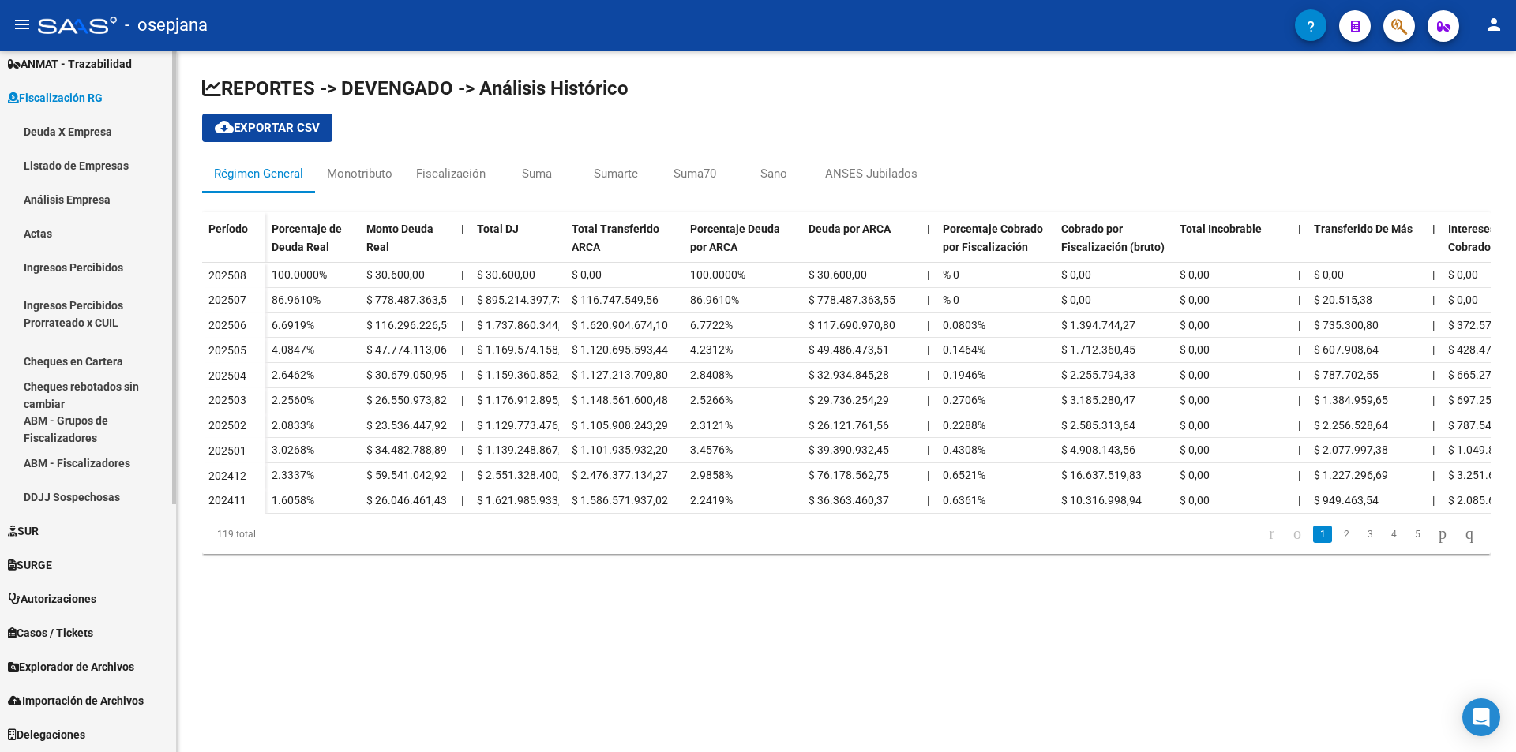
click at [62, 133] on link "Deuda X Empresa" at bounding box center [88, 131] width 176 height 34
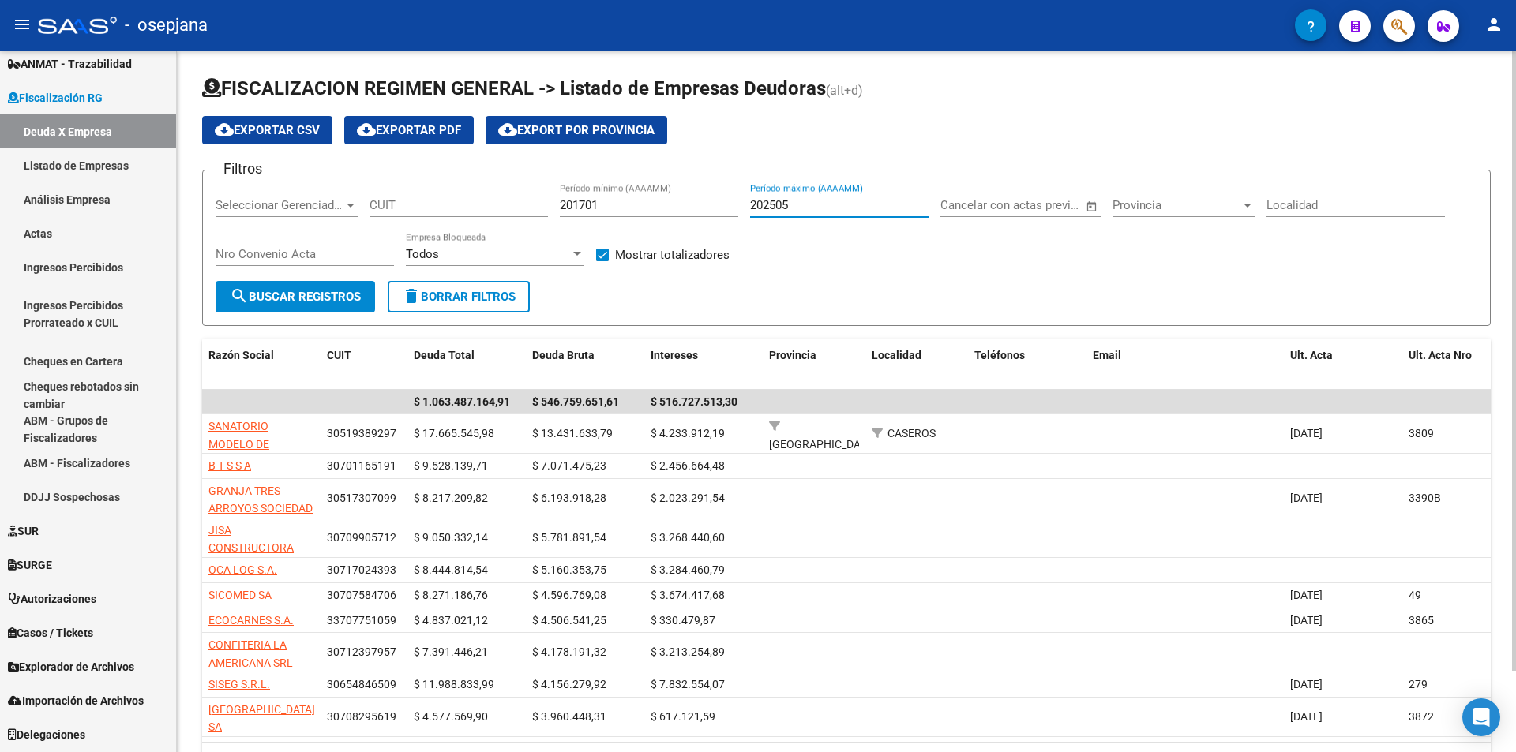
drag, startPoint x: 812, startPoint y: 203, endPoint x: 783, endPoint y: 203, distance: 29.2
click at [783, 203] on input "202505" at bounding box center [839, 205] width 178 height 14
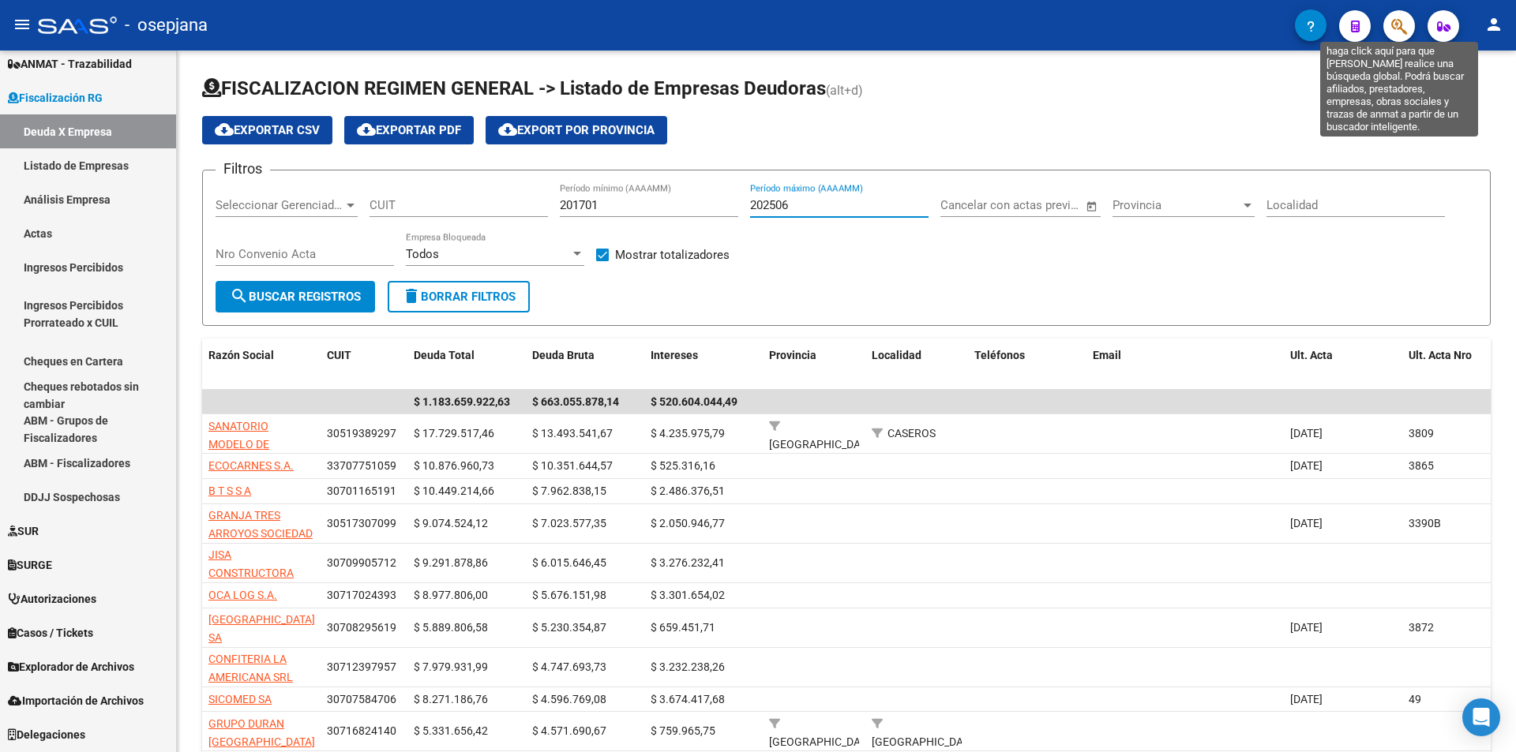
type input "202506"
click at [1393, 23] on icon "button" at bounding box center [1399, 26] width 16 height 18
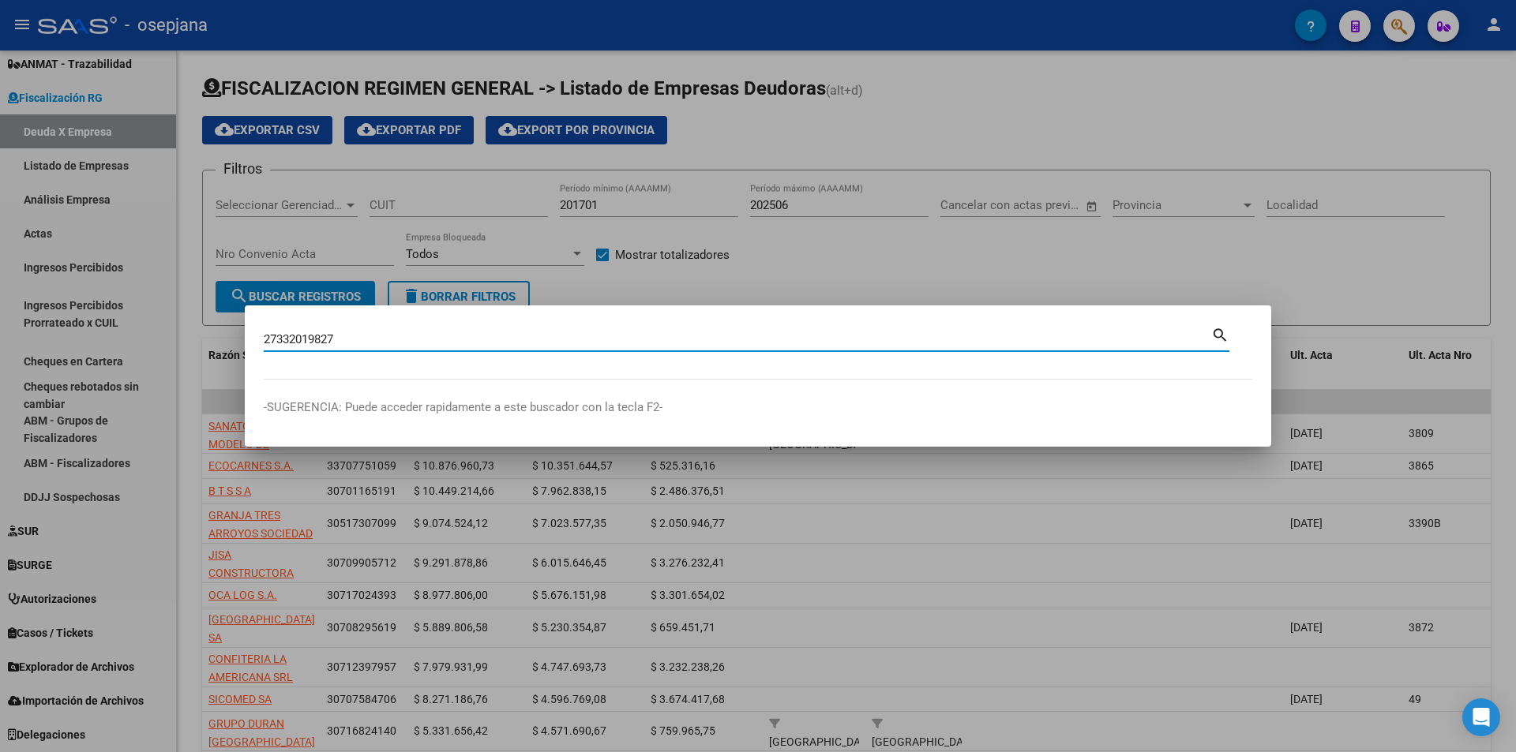
type input "27332019827"
